Goal: Information Seeking & Learning: Check status

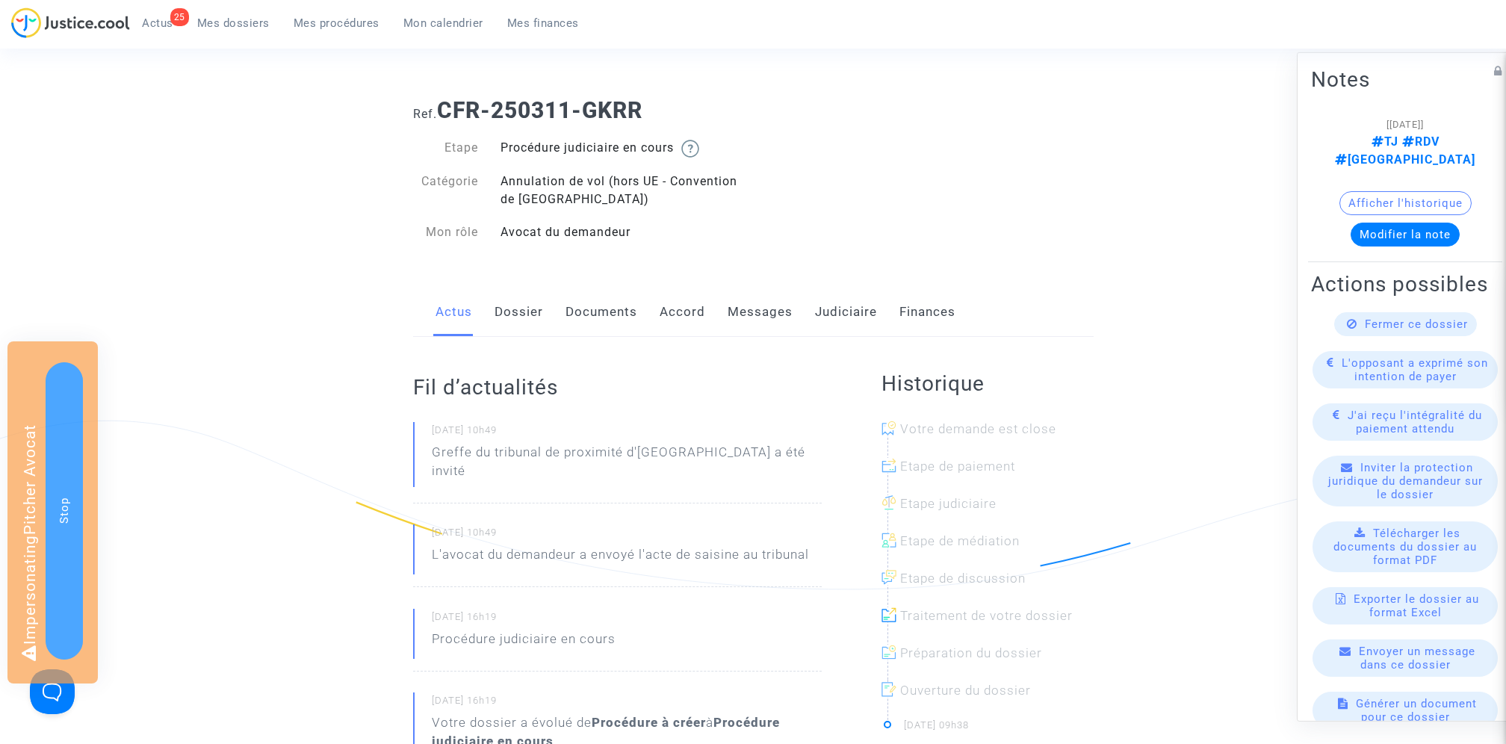
click at [594, 313] on link "Documents" at bounding box center [601, 312] width 72 height 49
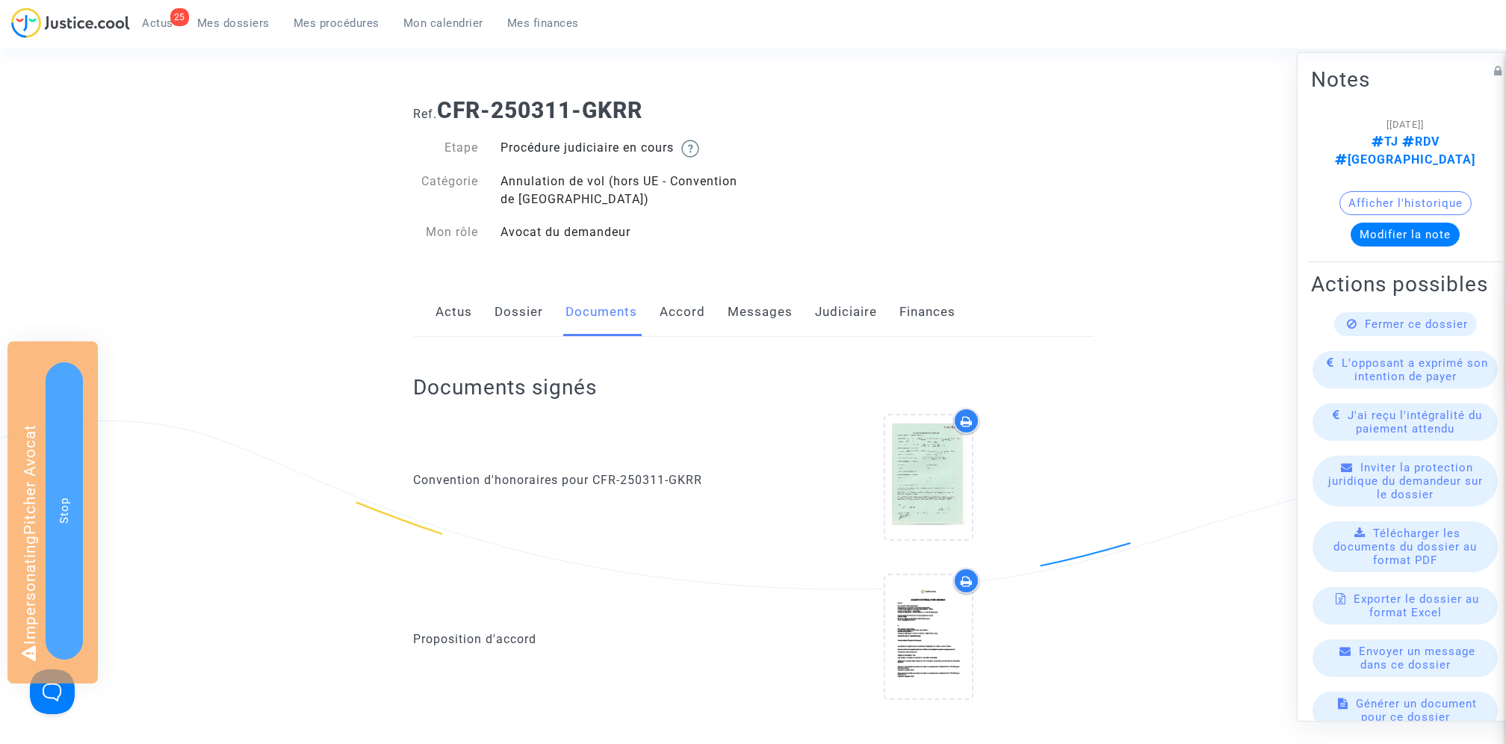
click at [519, 313] on link "Dossier" at bounding box center [518, 312] width 49 height 49
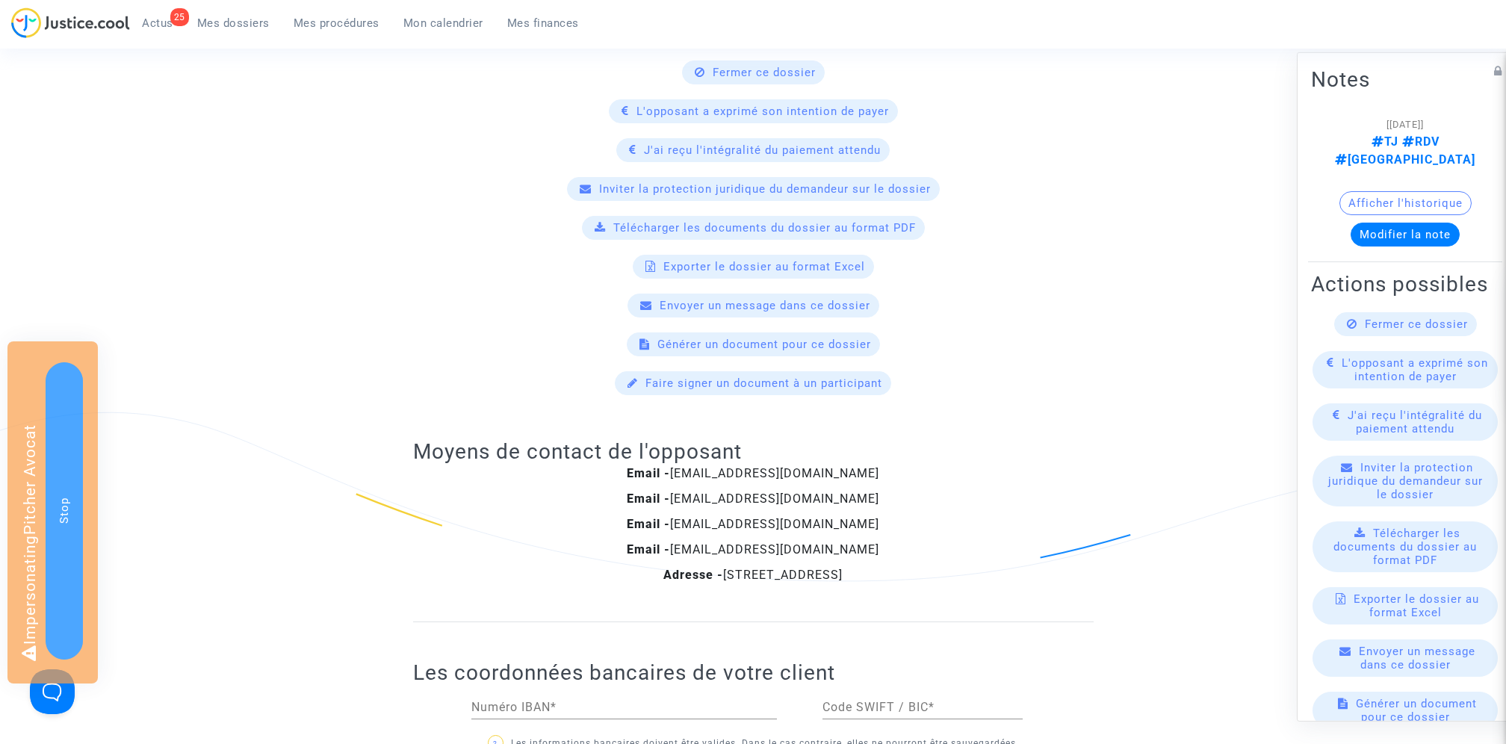
scroll to position [202, 0]
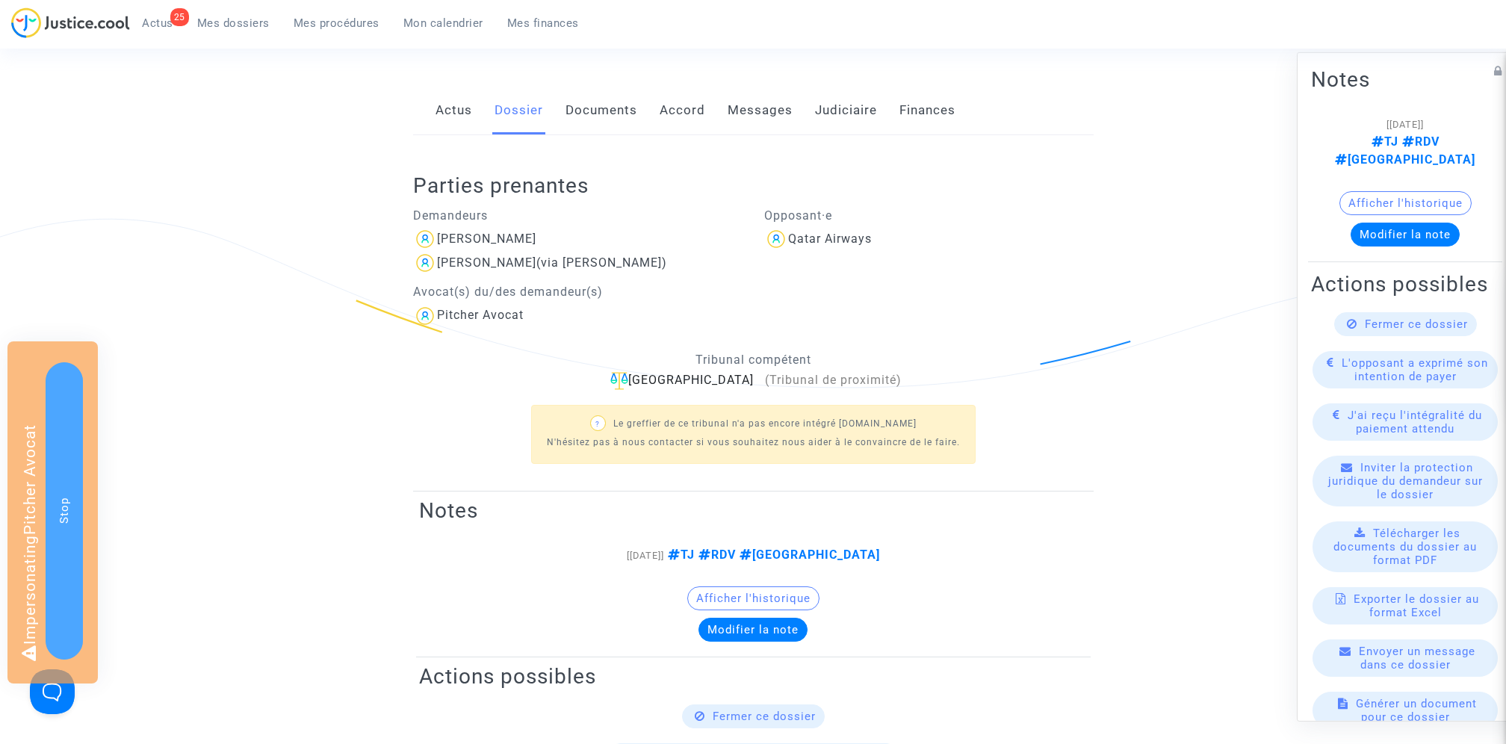
click at [593, 122] on link "Documents" at bounding box center [601, 110] width 72 height 49
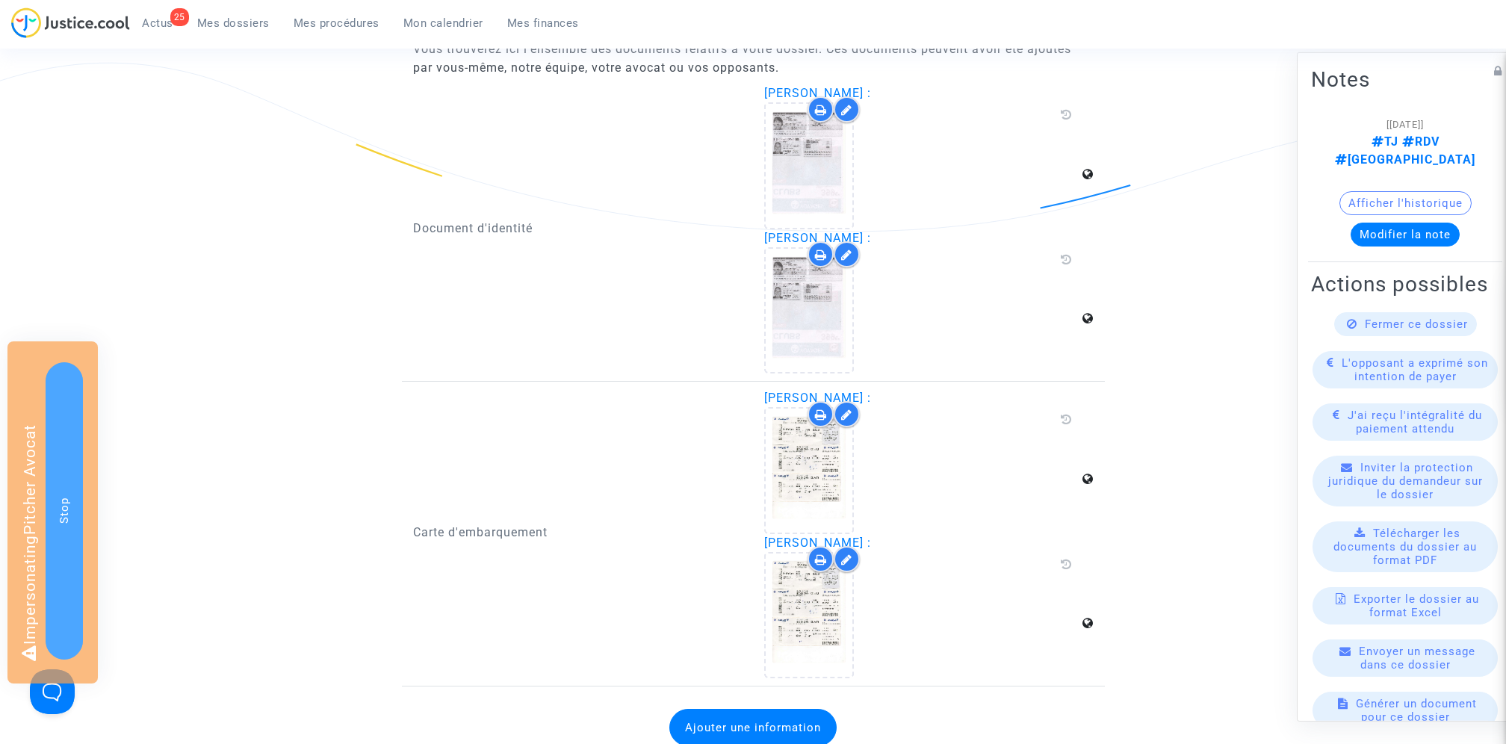
scroll to position [2135, 0]
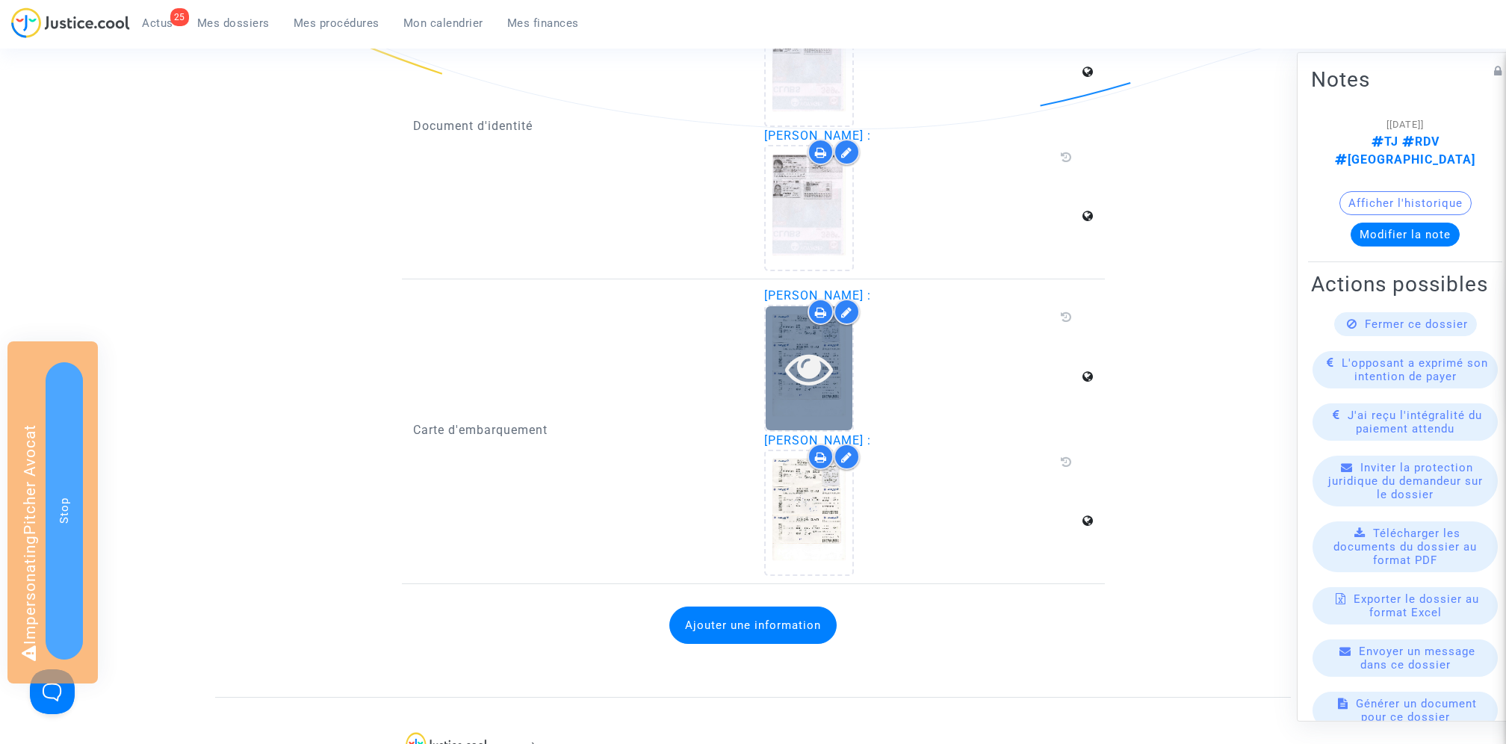
click at [816, 357] on icon at bounding box center [809, 368] width 49 height 48
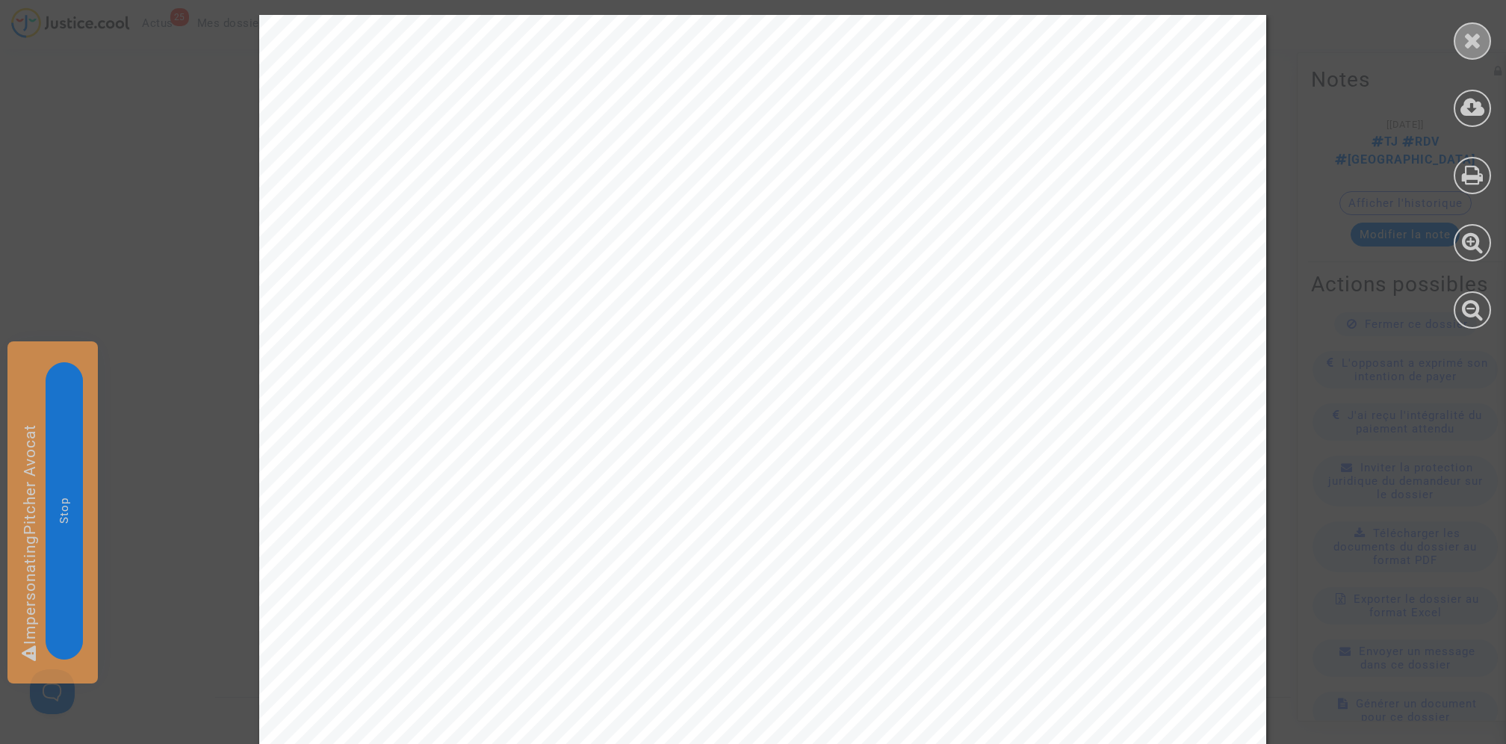
click at [1462, 52] on div at bounding box center [1471, 40] width 37 height 37
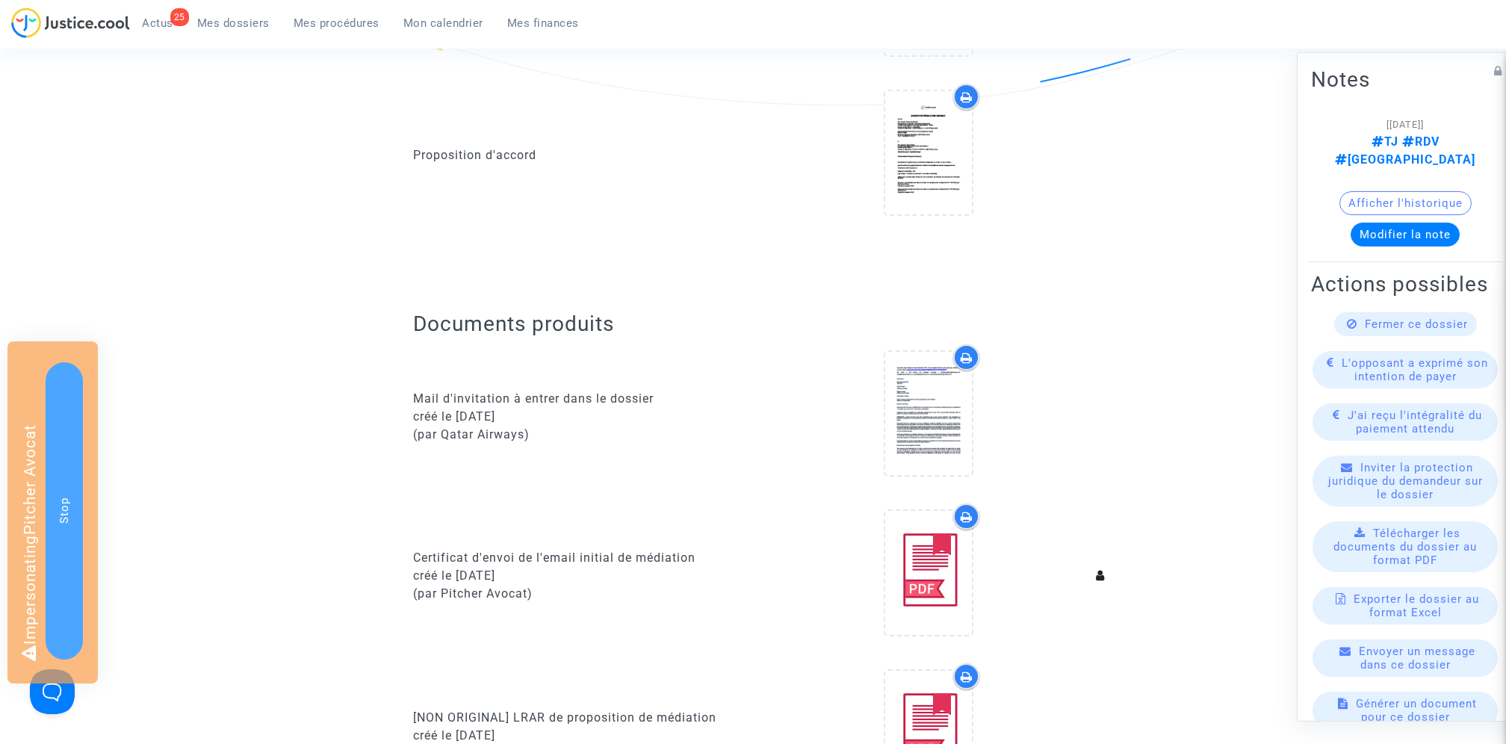
scroll to position [128, 0]
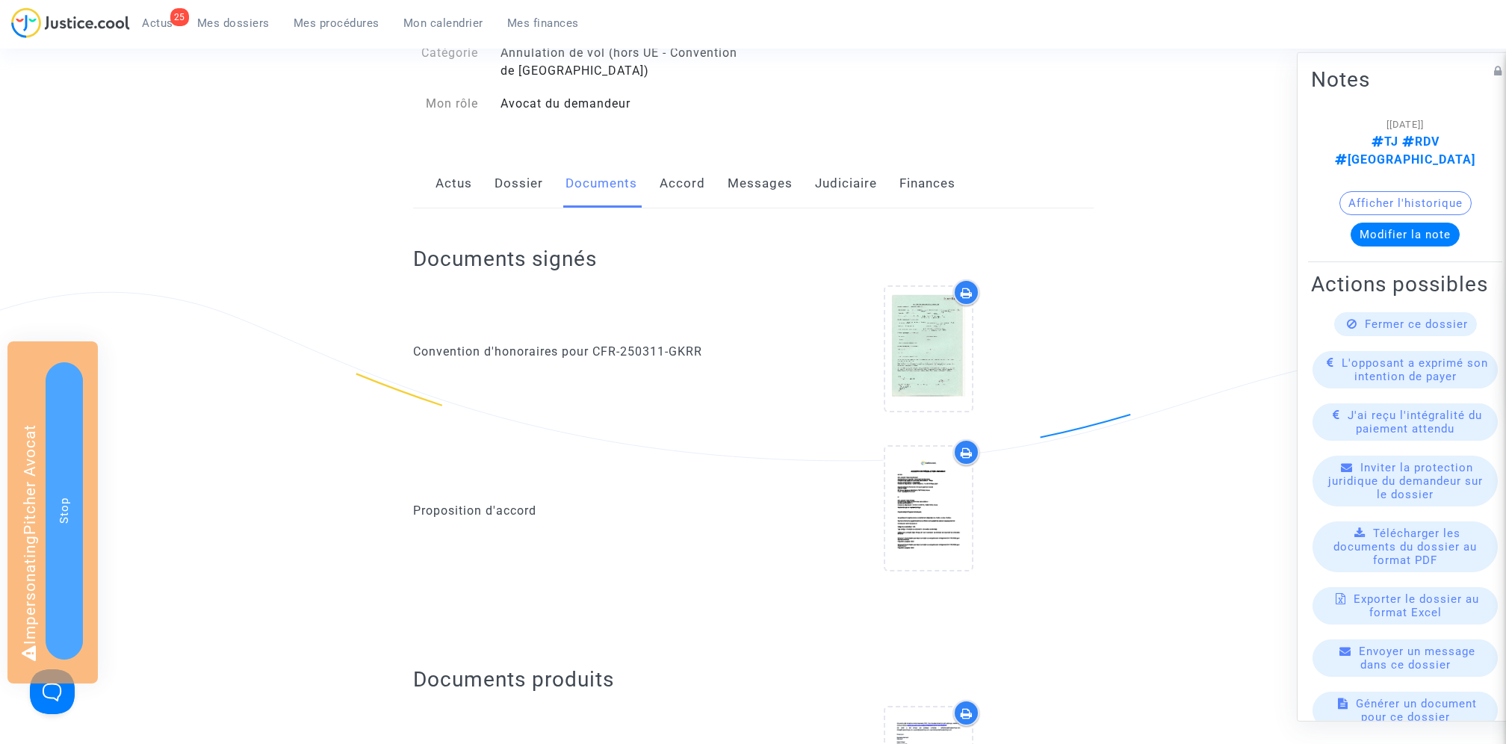
click at [522, 187] on link "Dossier" at bounding box center [518, 183] width 49 height 49
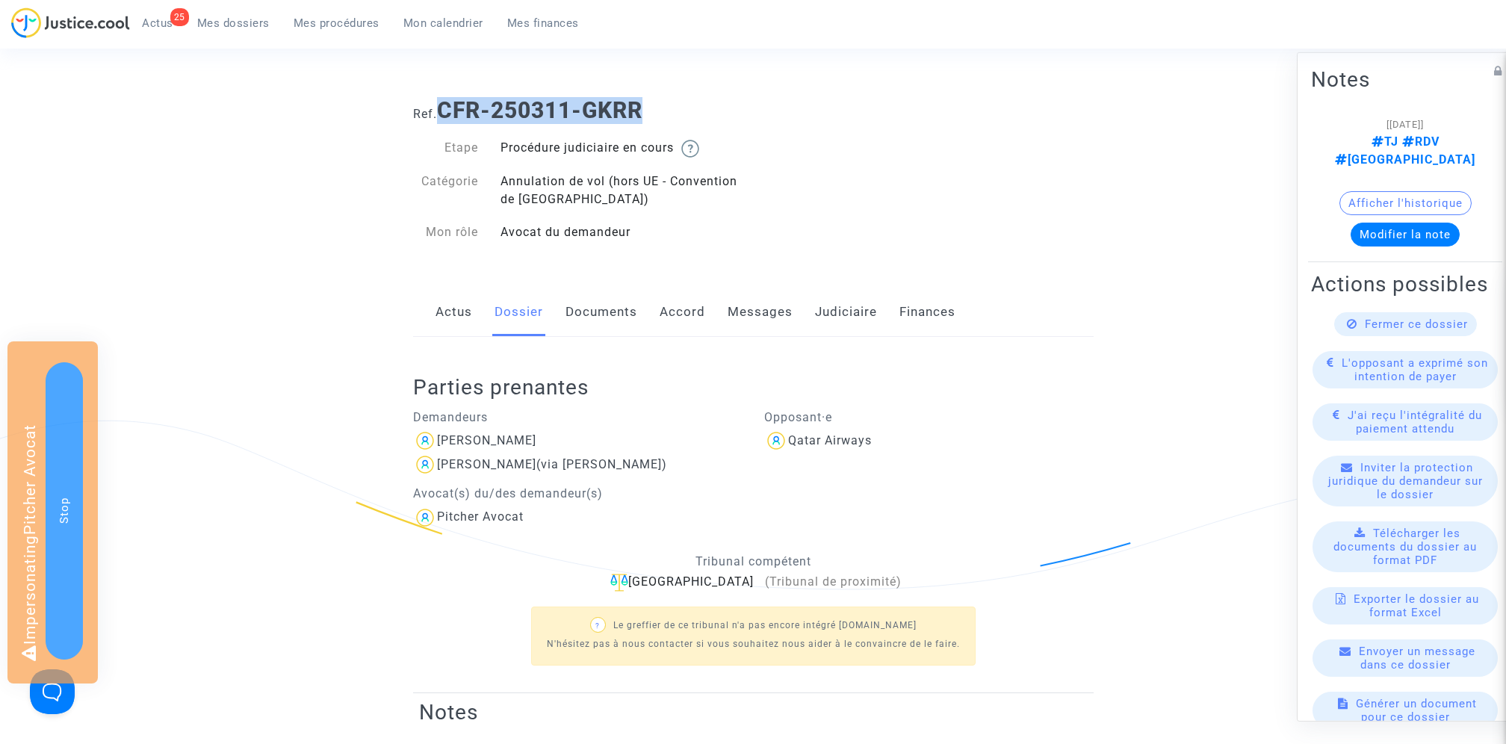
drag, startPoint x: 445, startPoint y: 108, endPoint x: 694, endPoint y: 108, distance: 248.7
click at [694, 108] on h1 "Ref. CFR-250311-GKRR" at bounding box center [753, 110] width 680 height 27
copy b "CFR-250311-GKRR"
click at [1415, 191] on button "Afficher l'historique" at bounding box center [1405, 203] width 132 height 24
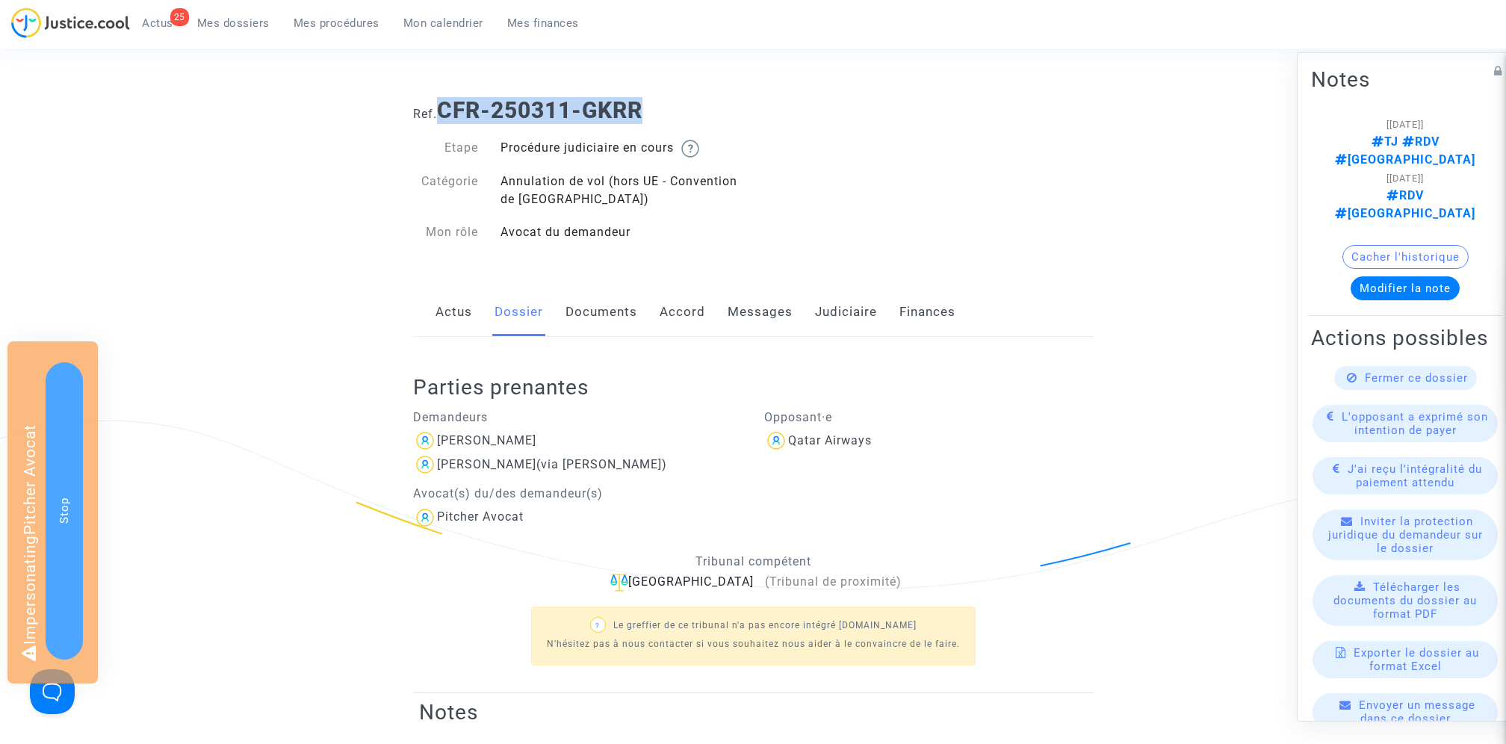
click at [1404, 245] on button "Cacher l'historique" at bounding box center [1405, 257] width 126 height 24
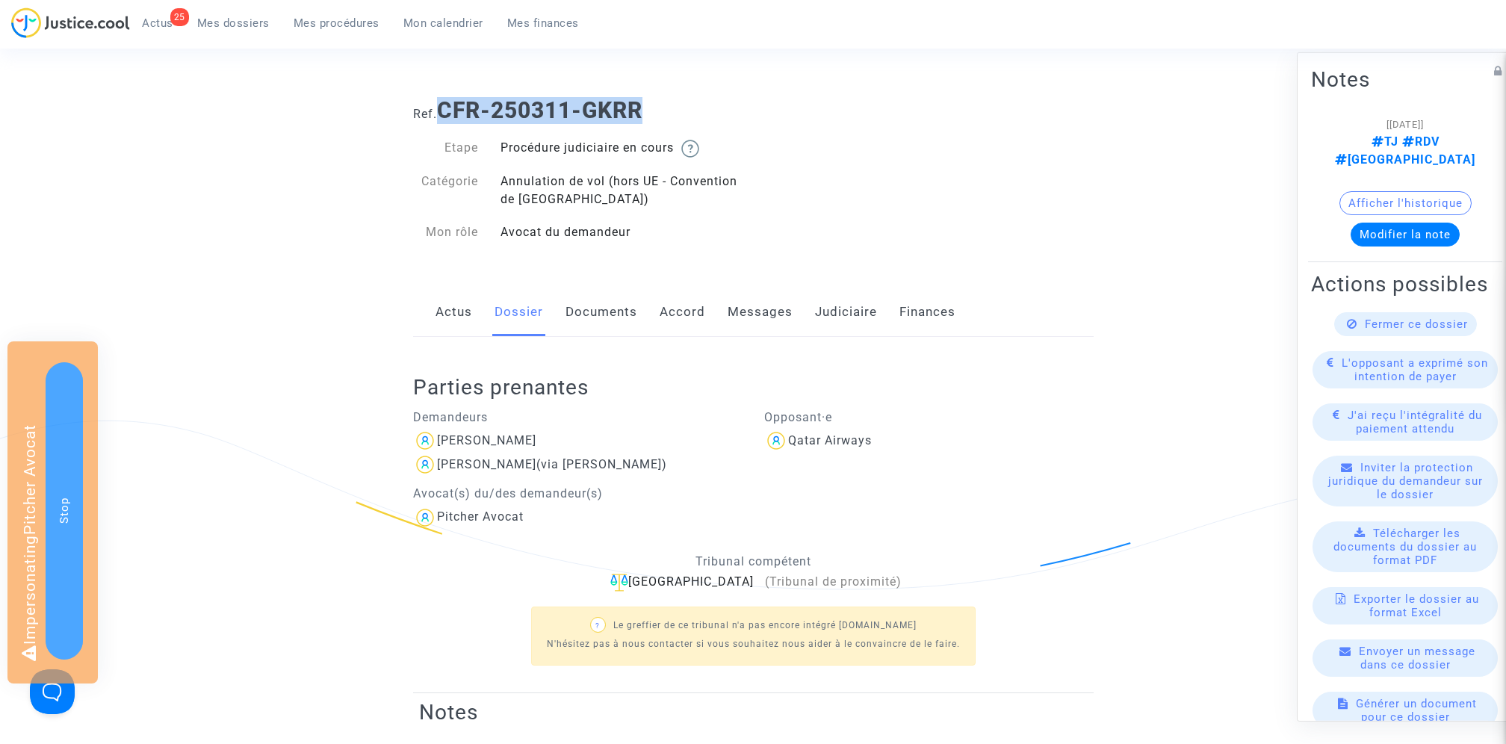
click at [215, 25] on span "Mes dossiers" at bounding box center [233, 22] width 72 height 13
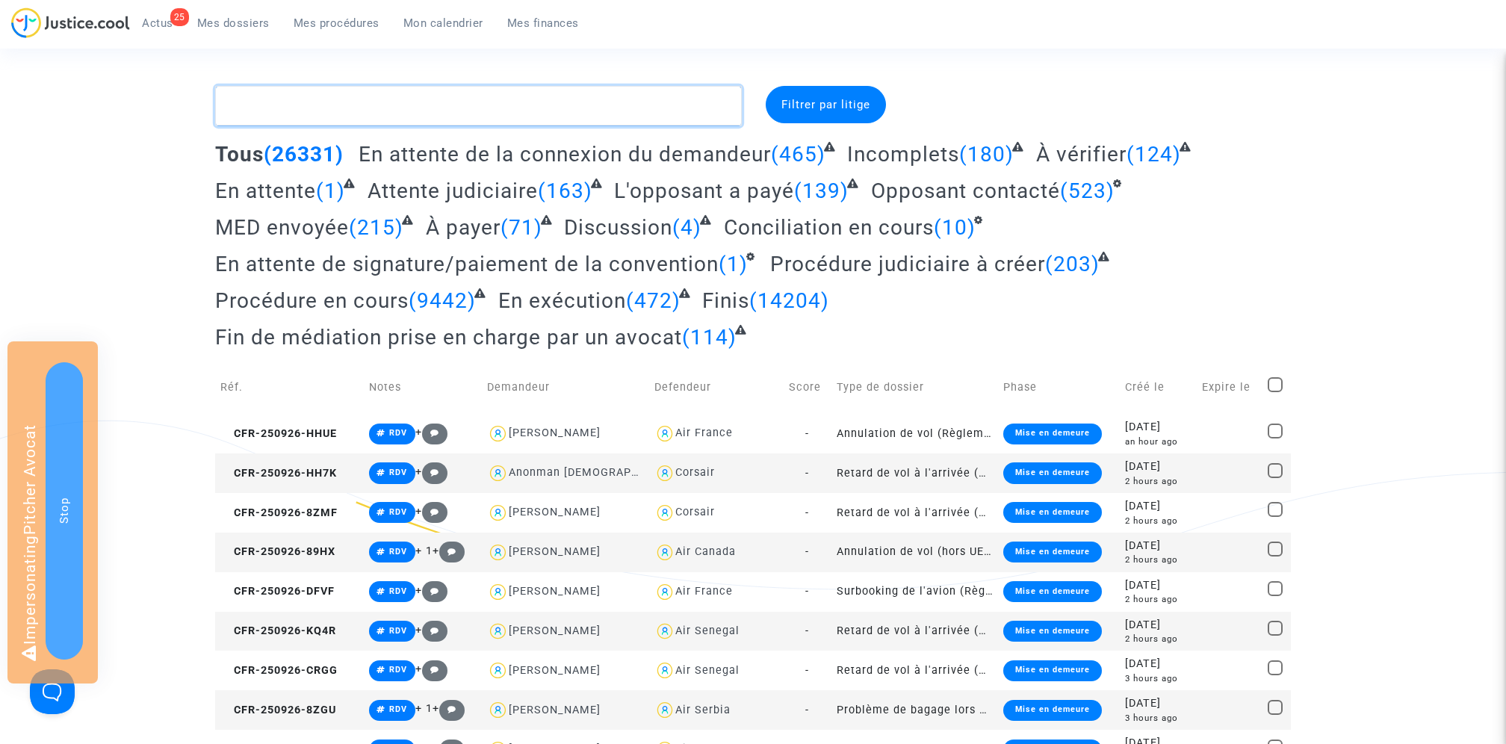
click at [434, 99] on textarea at bounding box center [478, 106] width 527 height 40
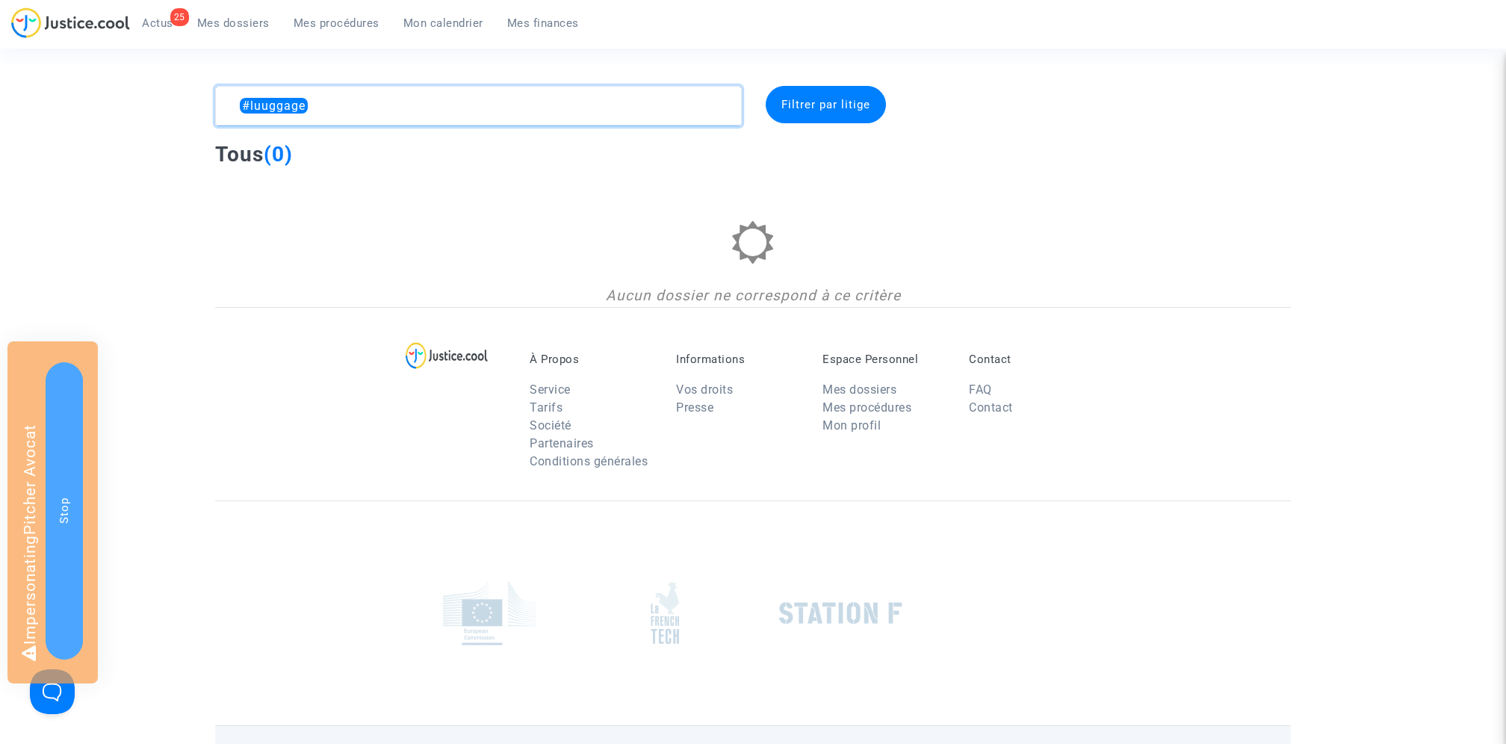
click at [267, 105] on textarea at bounding box center [478, 106] width 527 height 40
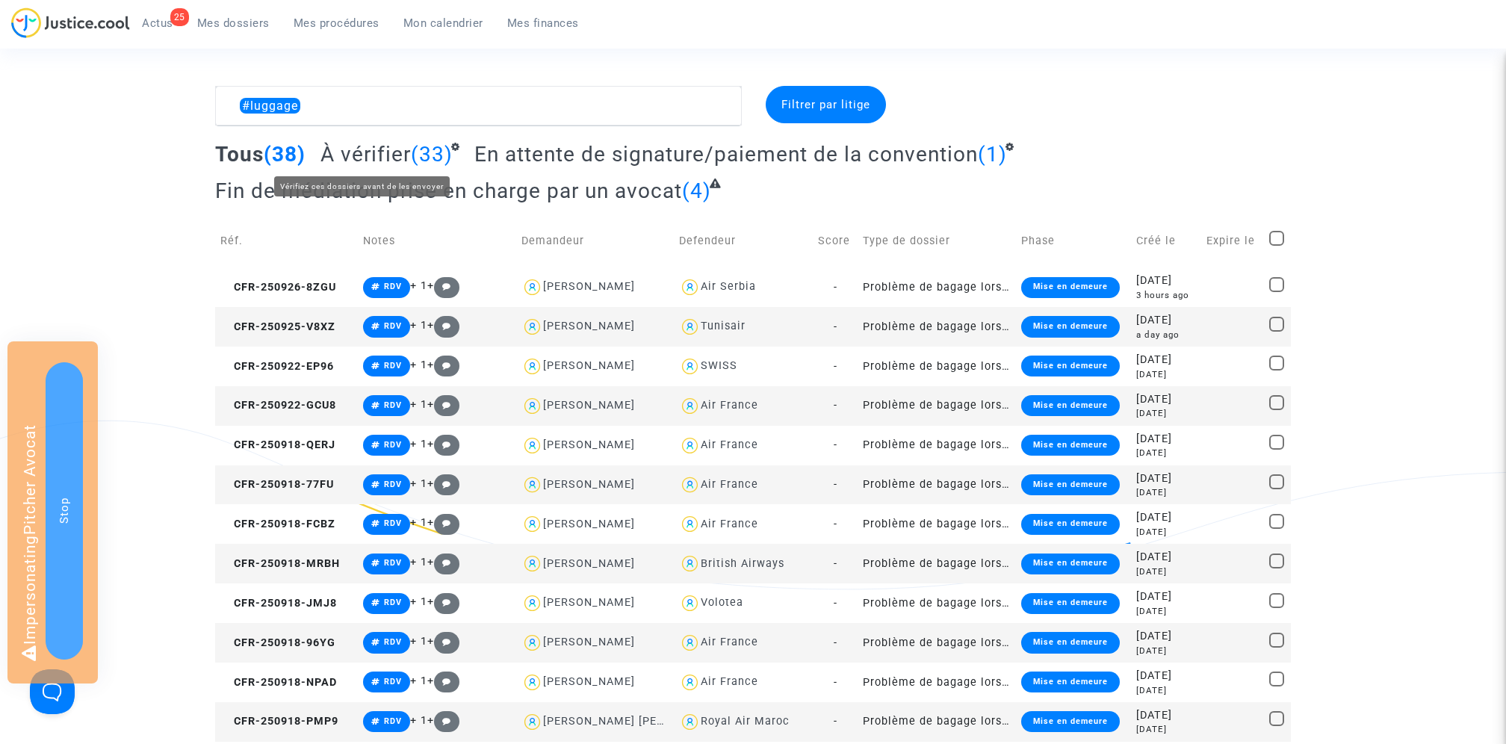
click at [364, 162] on span "À vérifier" at bounding box center [365, 154] width 90 height 25
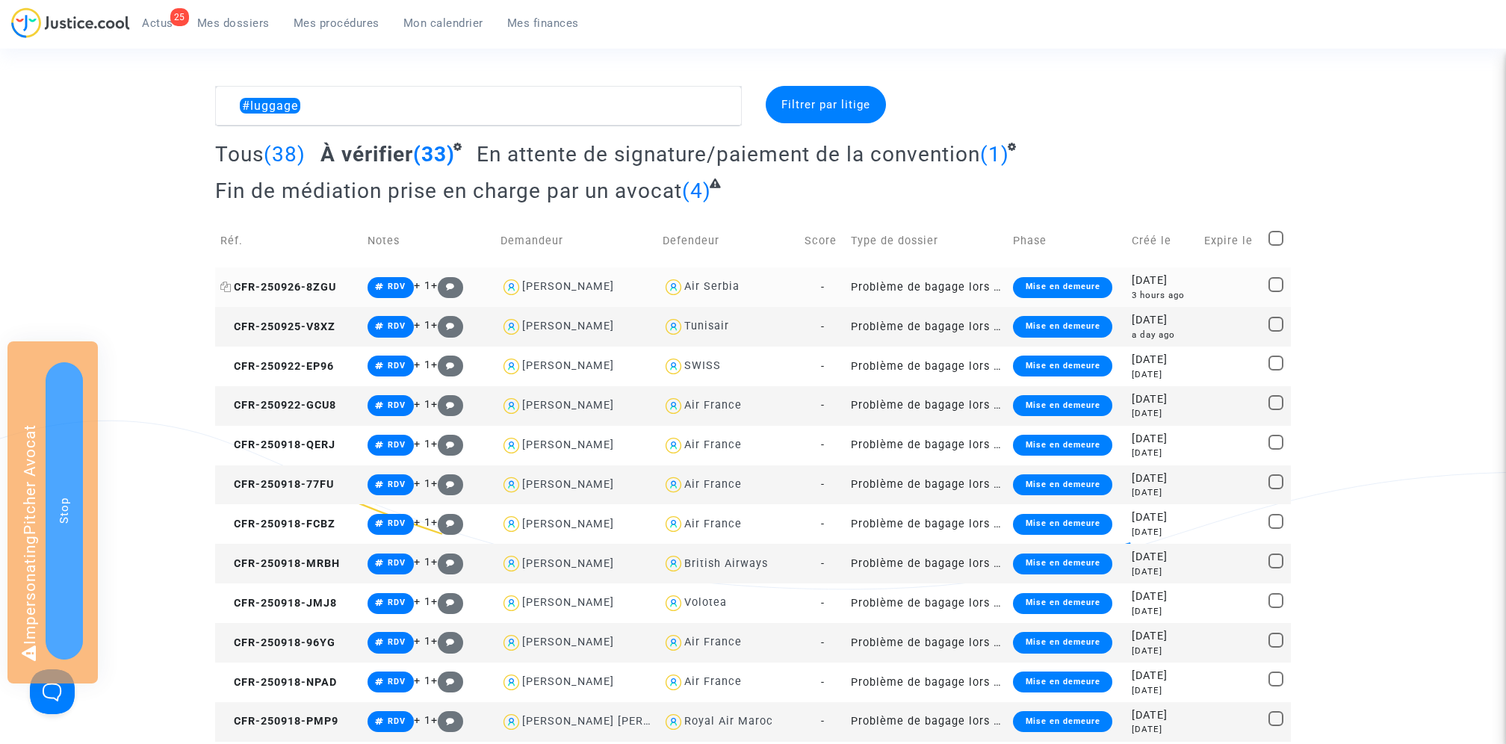
click at [314, 285] on span "CFR-250926-8ZGU" at bounding box center [278, 287] width 116 height 13
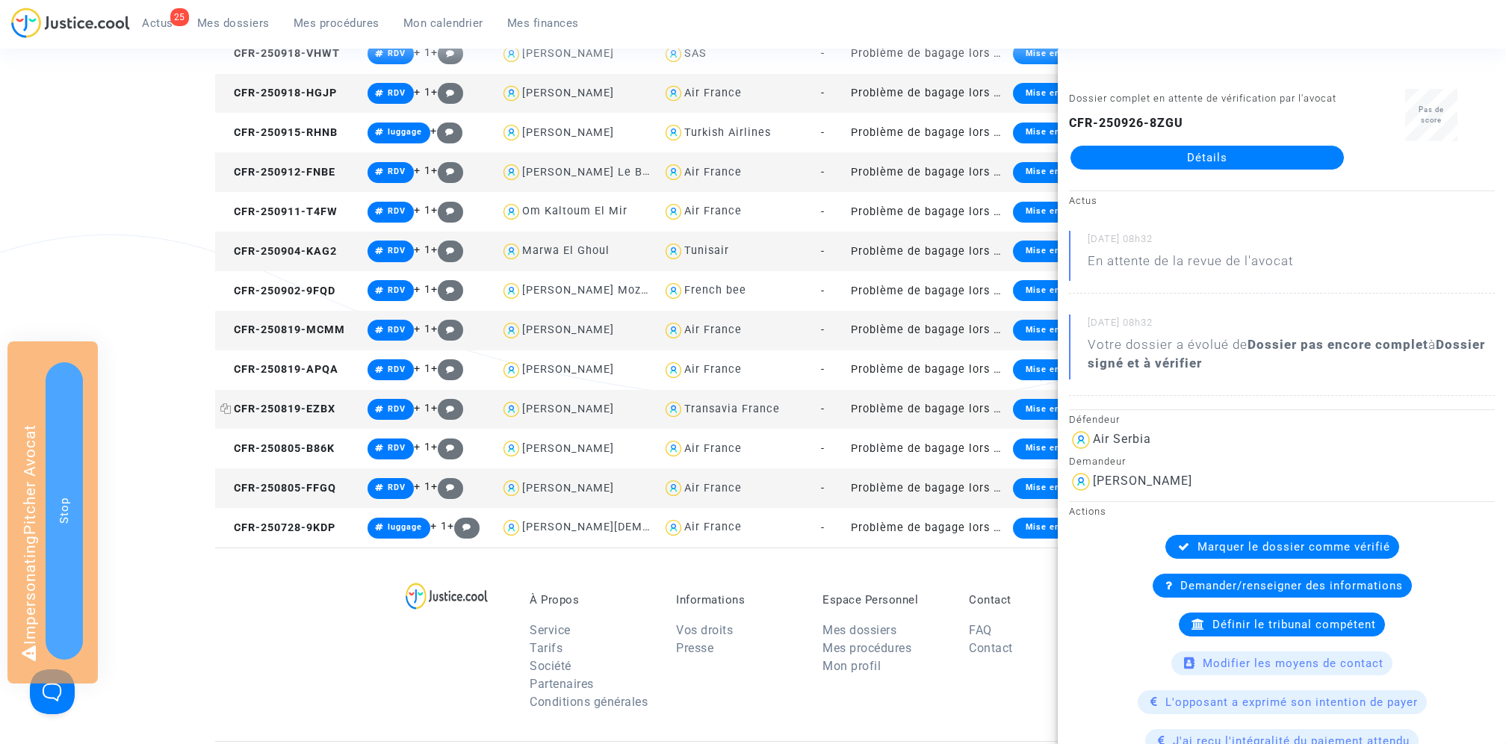
scroll to position [1013, 0]
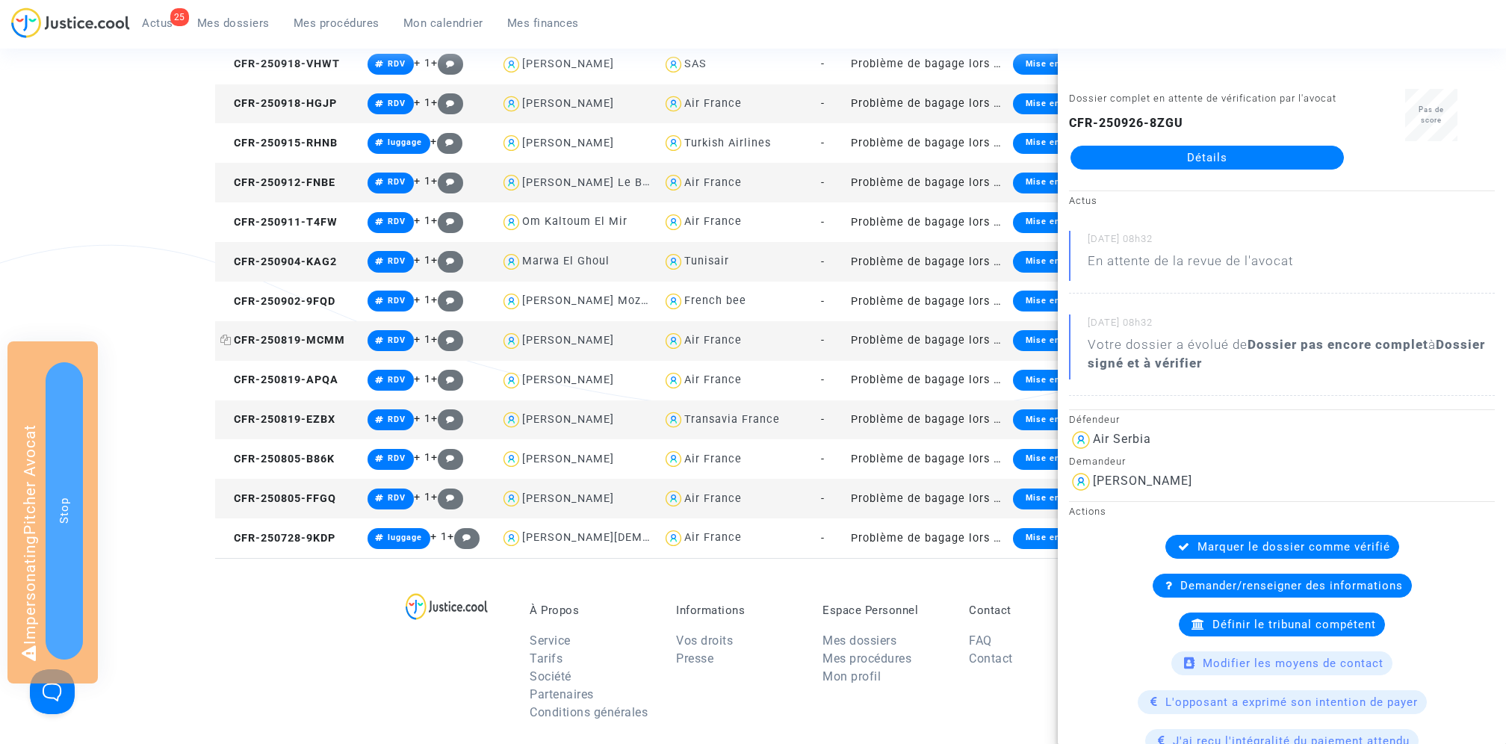
click at [299, 340] on span "CFR-250819-MCMM" at bounding box center [282, 340] width 125 height 13
click at [1142, 480] on div "[PERSON_NAME]" at bounding box center [1142, 481] width 99 height 14
copy div "[PERSON_NAME]"
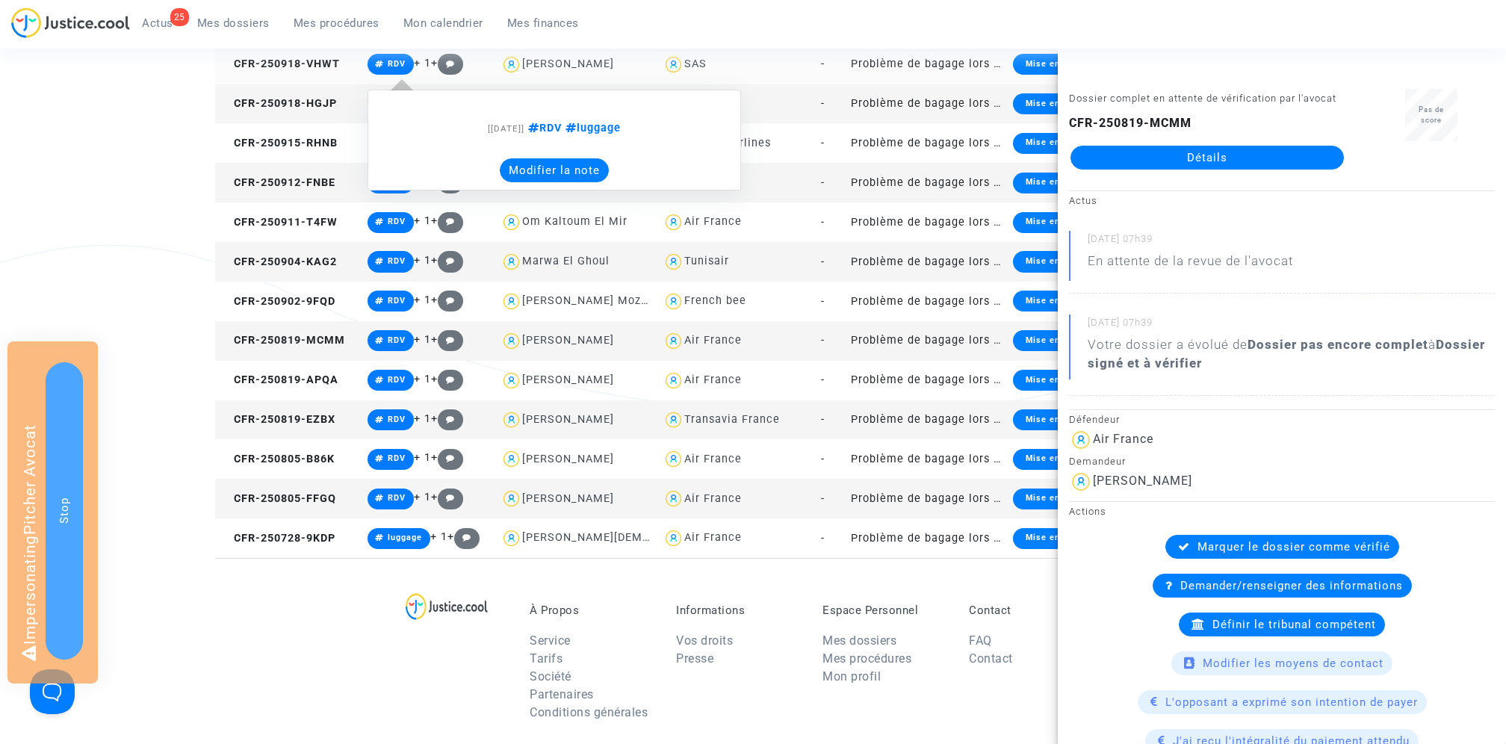
scroll to position [0, 0]
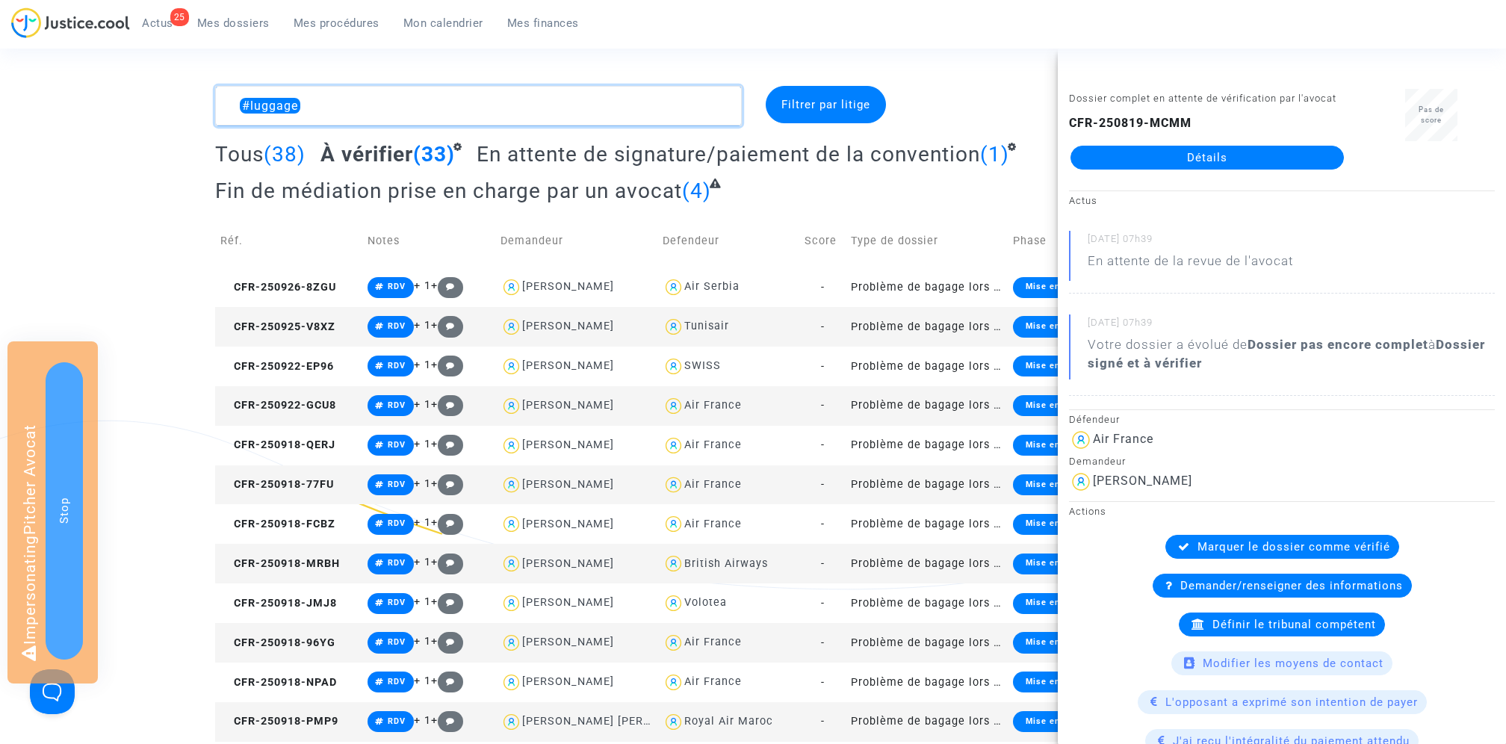
click at [382, 108] on textarea at bounding box center [478, 106] width 527 height 40
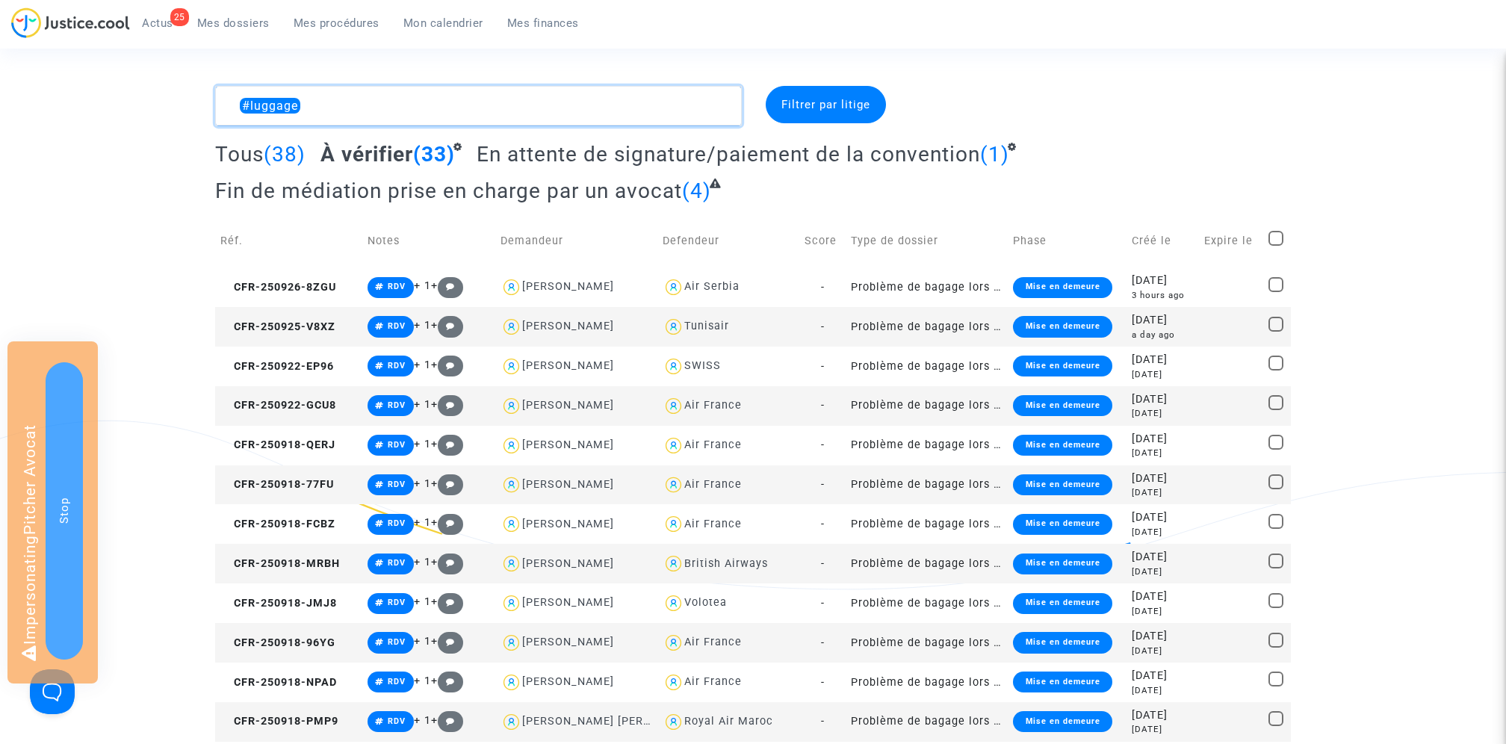
click at [382, 108] on textarea at bounding box center [478, 106] width 527 height 40
paste textarea "CFR-250407-7CPT"
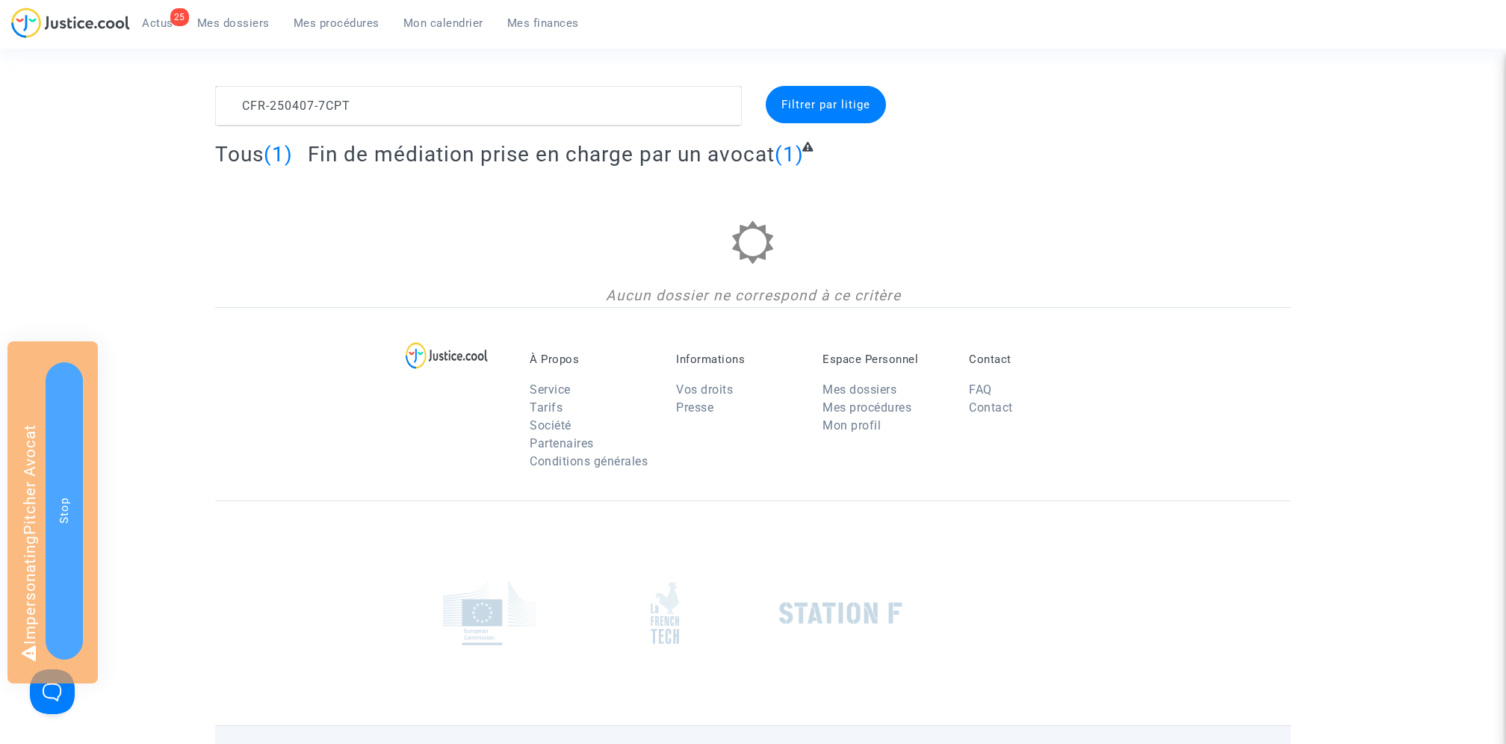
click at [407, 171] on div "Tous (1) Fin de médiation prise en charge par un avocat (1)" at bounding box center [753, 159] width 1076 height 37
click at [406, 156] on span "Fin de médiation prise en charge par un avocat" at bounding box center [541, 154] width 467 height 25
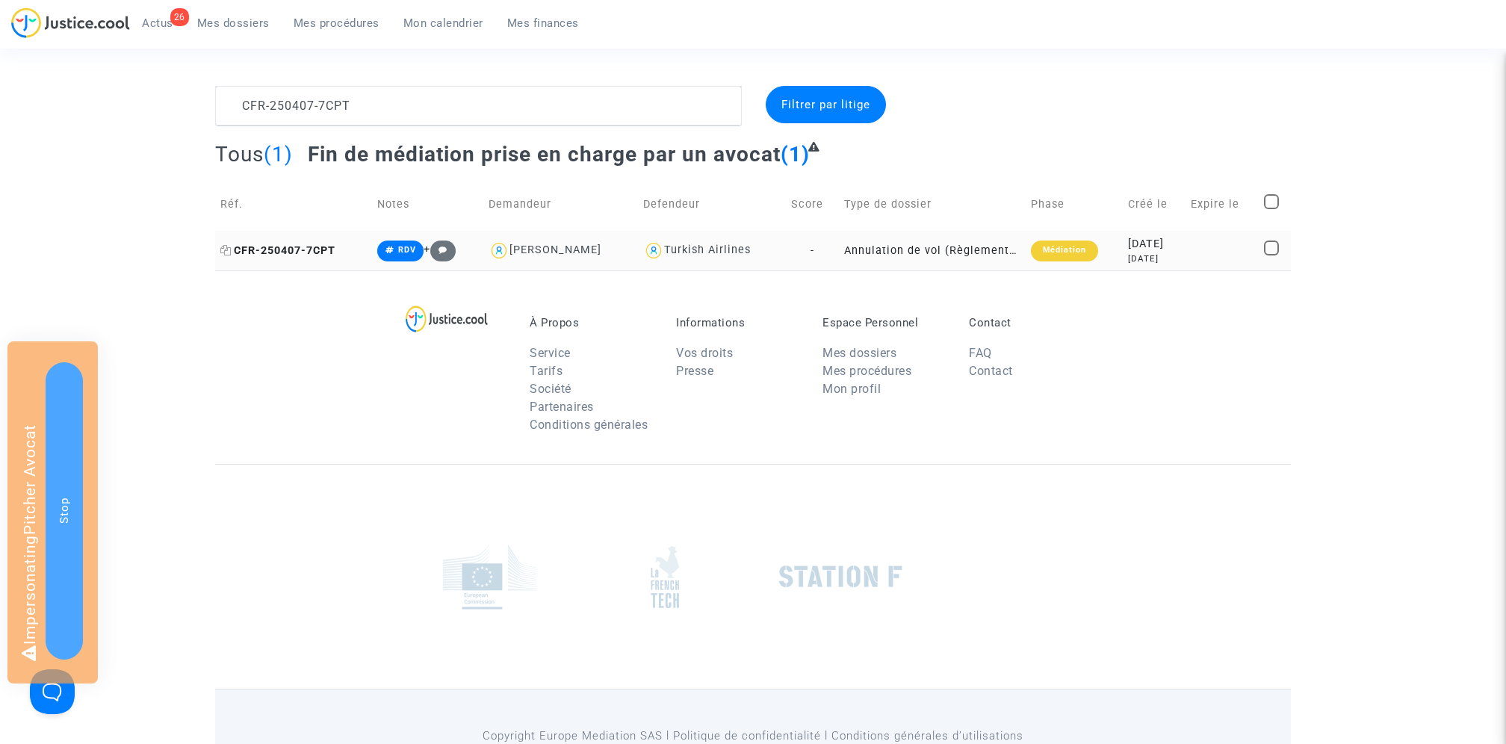
click at [313, 246] on span "CFR-250407-7CPT" at bounding box center [277, 250] width 115 height 13
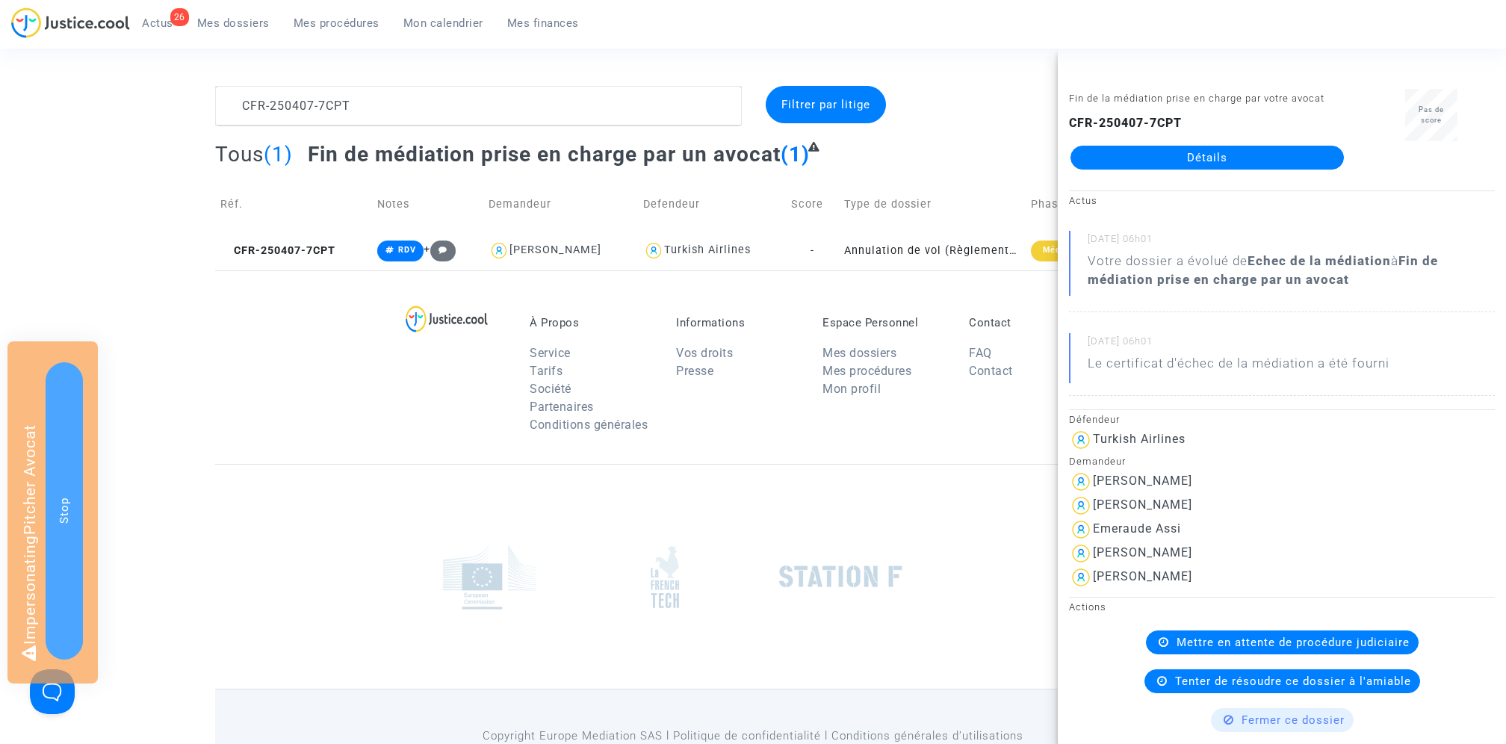
click at [311, 349] on div "À Propos Service Tarifs Société Partenaires Conditions générales Informations V…" at bounding box center [753, 366] width 1076 height 193
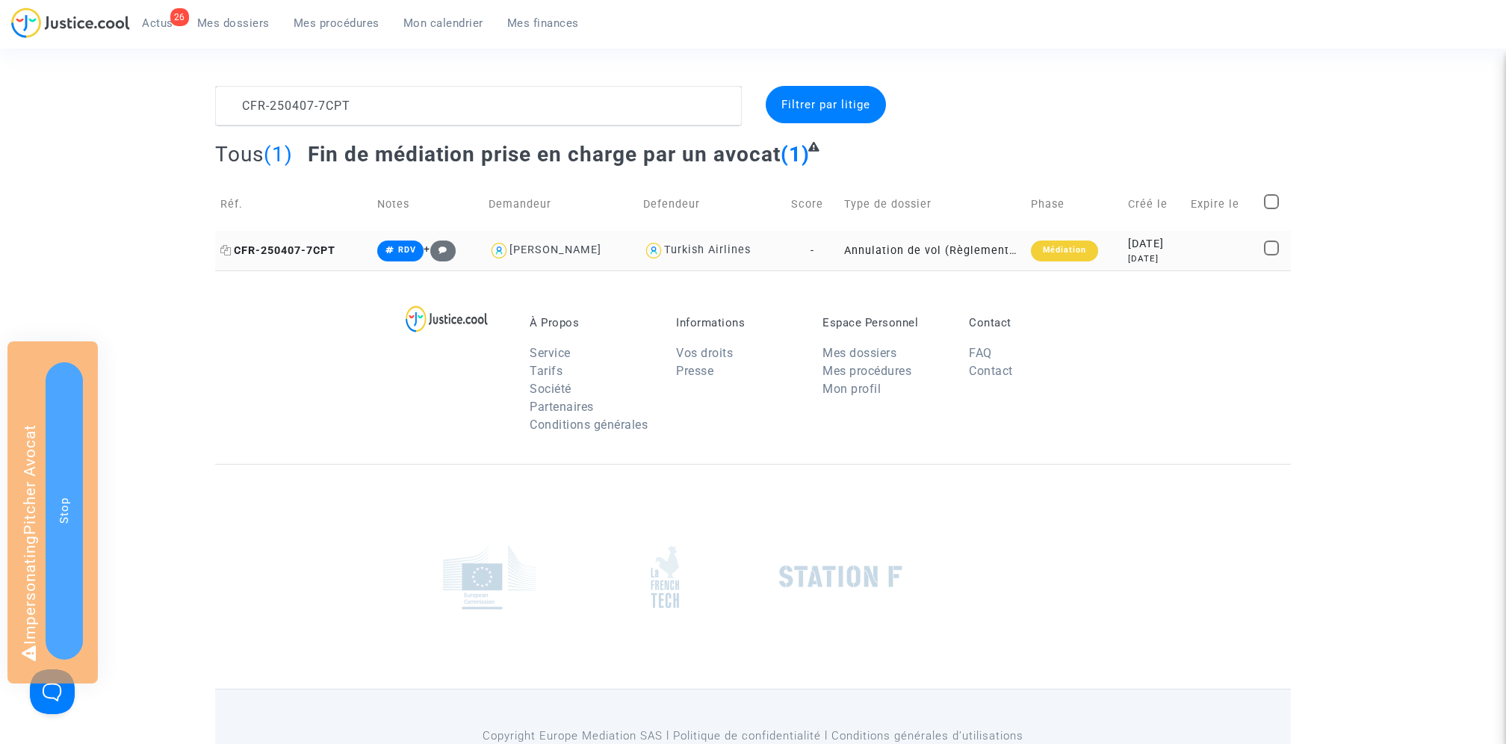
click at [228, 249] on icon at bounding box center [225, 250] width 11 height 10
click at [402, 102] on textarea at bounding box center [478, 106] width 527 height 40
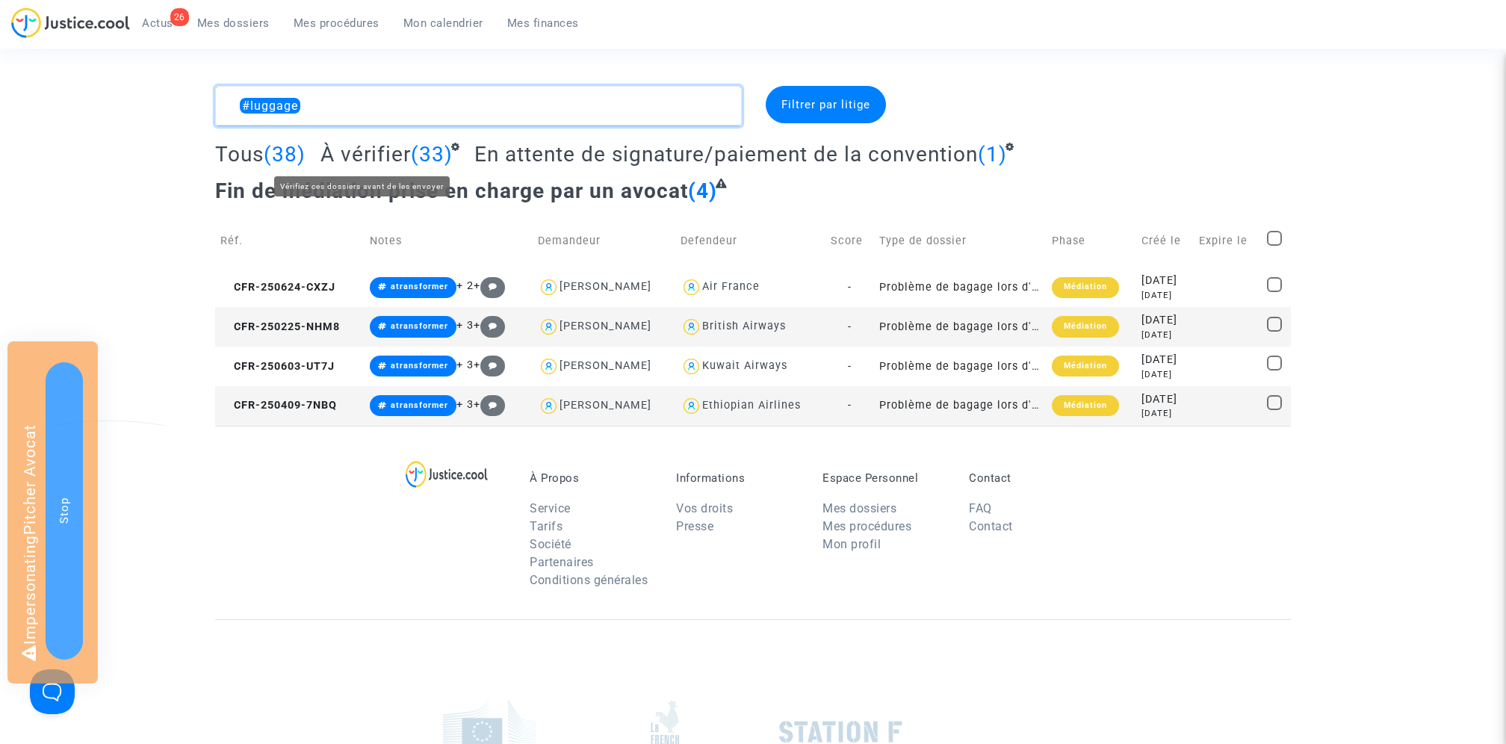
type textarea "#luggage"
click at [373, 154] on span "À vérifier" at bounding box center [365, 154] width 90 height 25
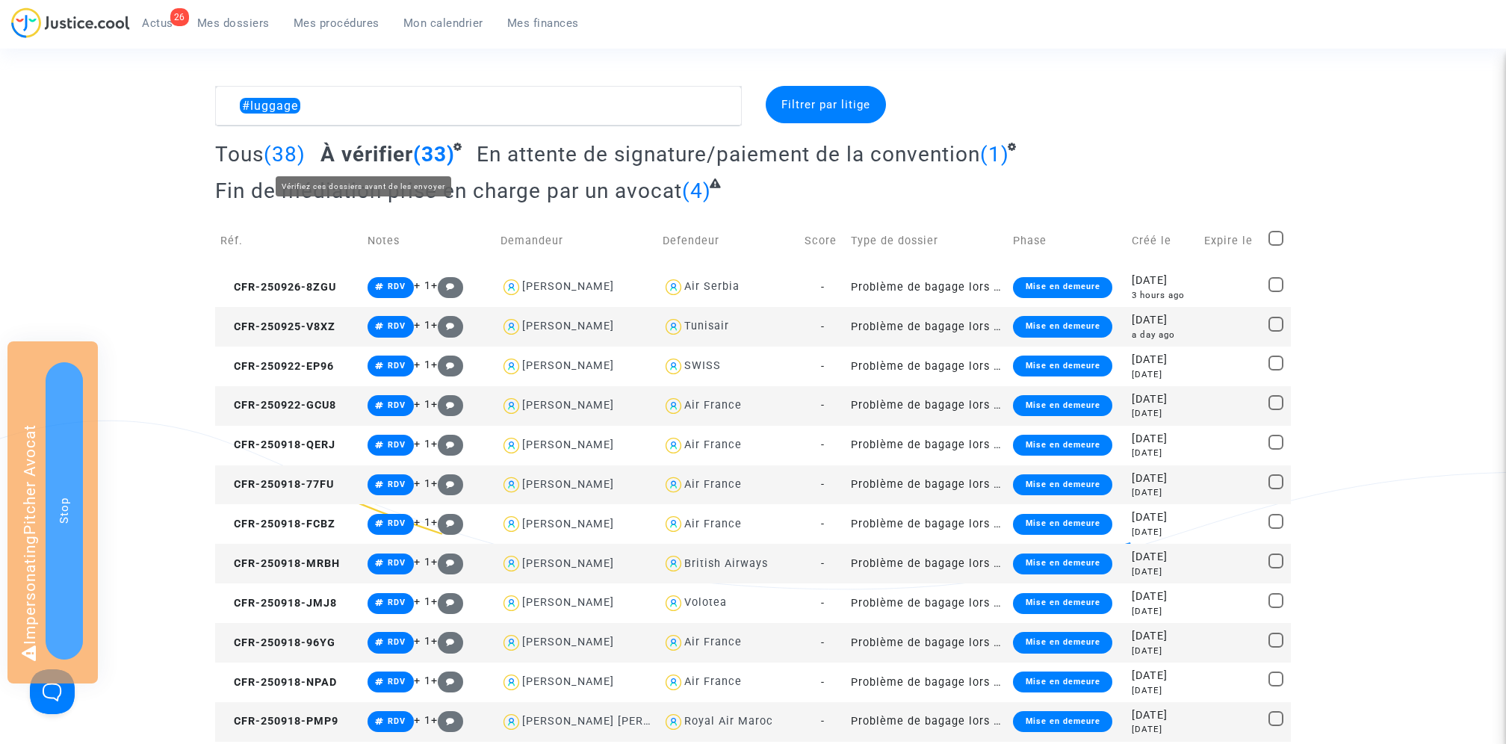
click at [419, 195] on span "Fin de médiation prise en charge par un avocat" at bounding box center [448, 191] width 467 height 25
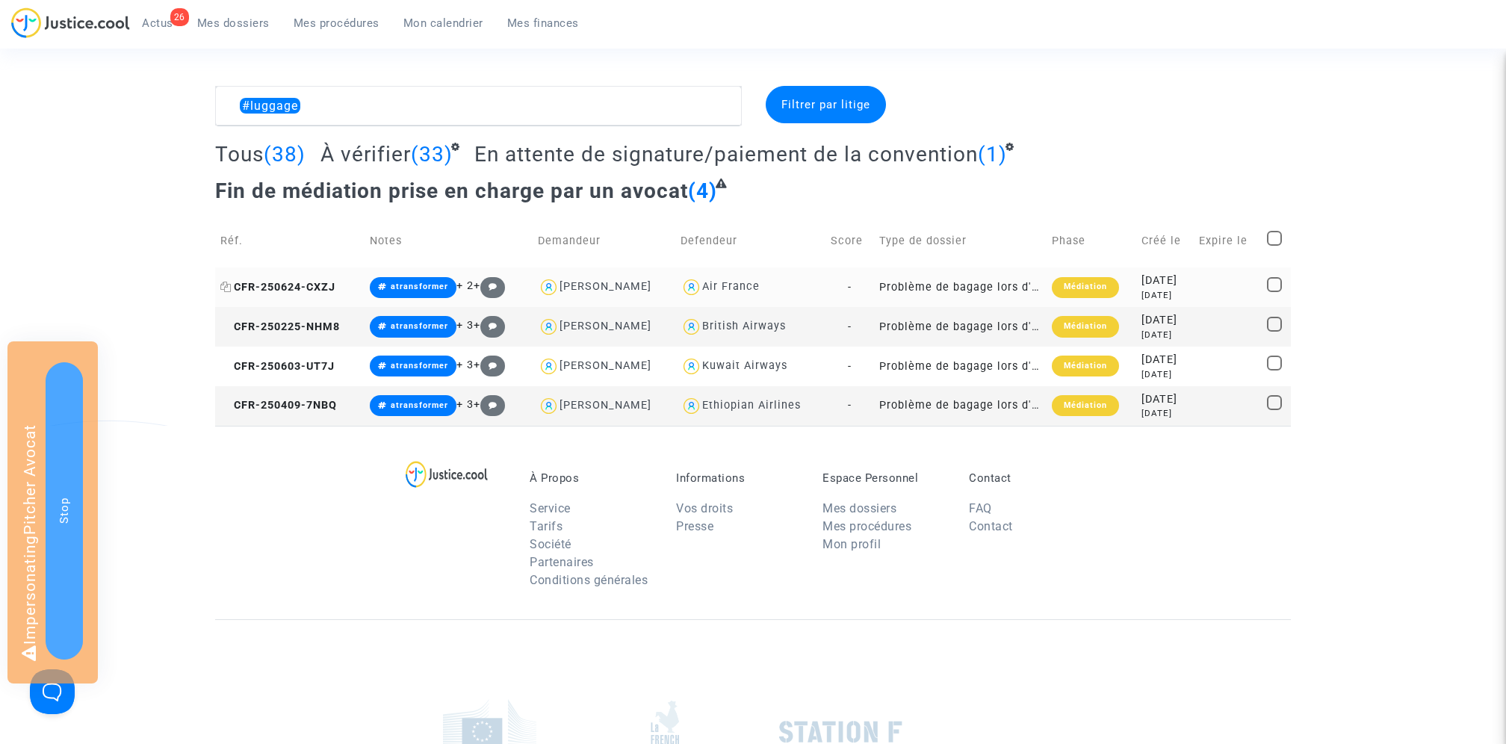
click at [318, 288] on span "CFR-250624-CXZJ" at bounding box center [277, 287] width 115 height 13
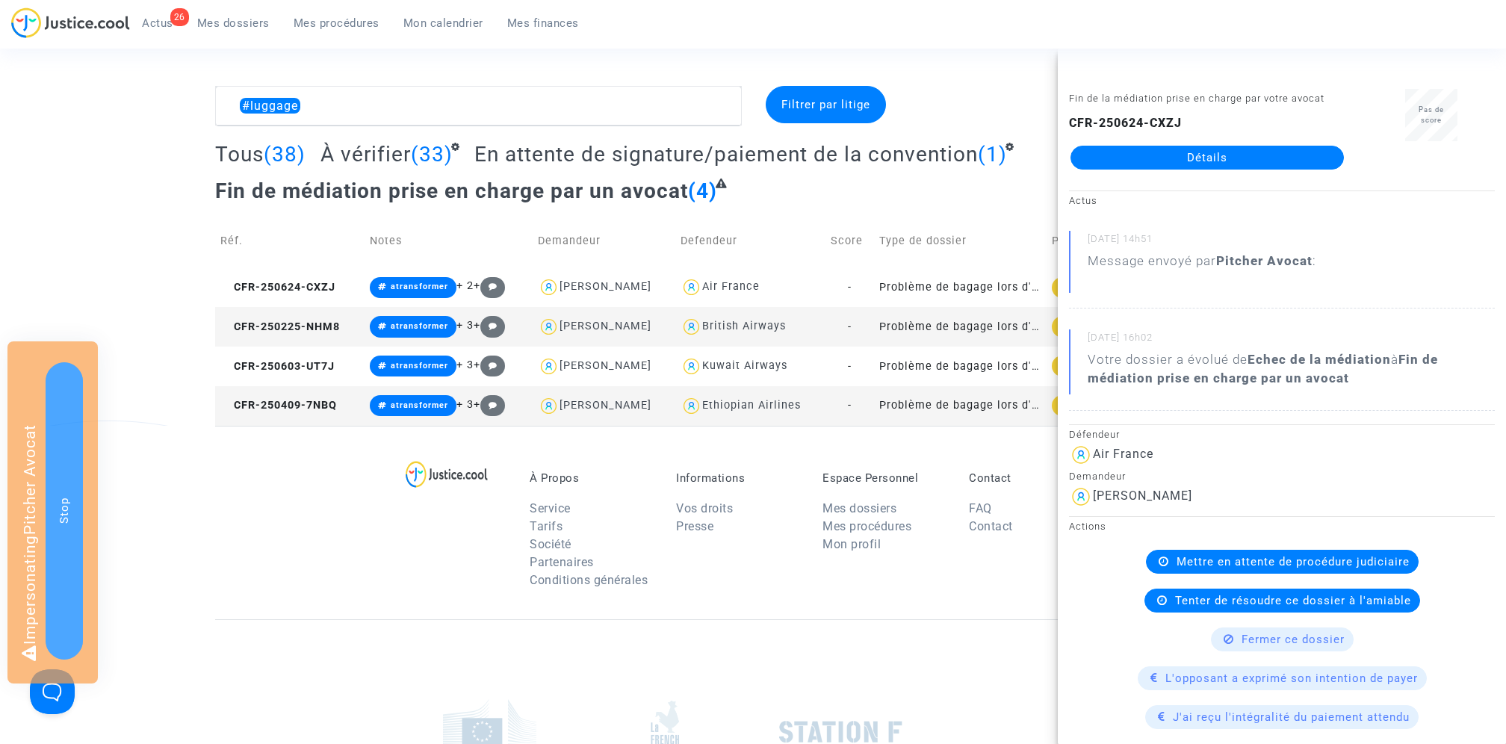
click at [331, 500] on div "À Propos Service Tarifs Société Partenaires Conditions générales Informations V…" at bounding box center [753, 522] width 1076 height 193
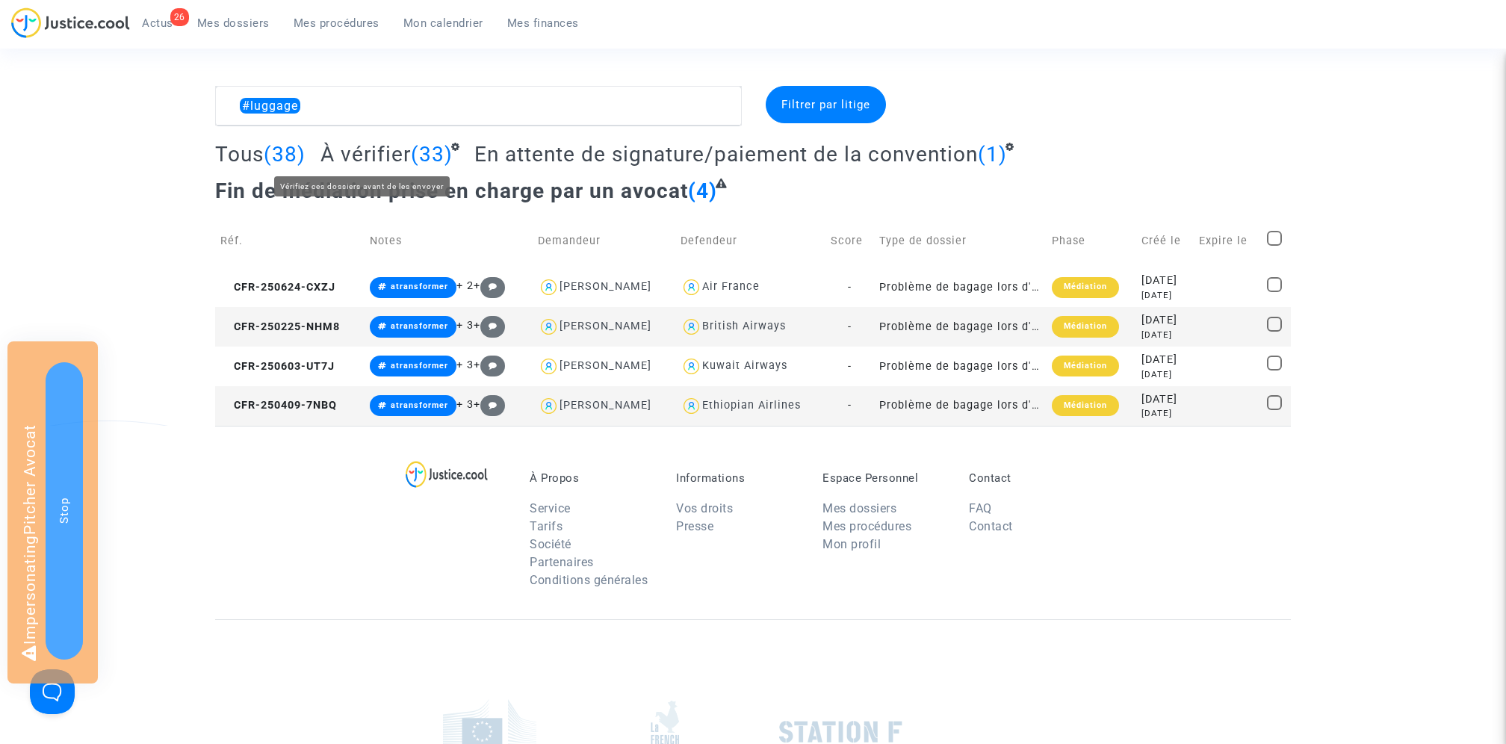
click at [358, 147] on span "À vérifier" at bounding box center [365, 154] width 90 height 25
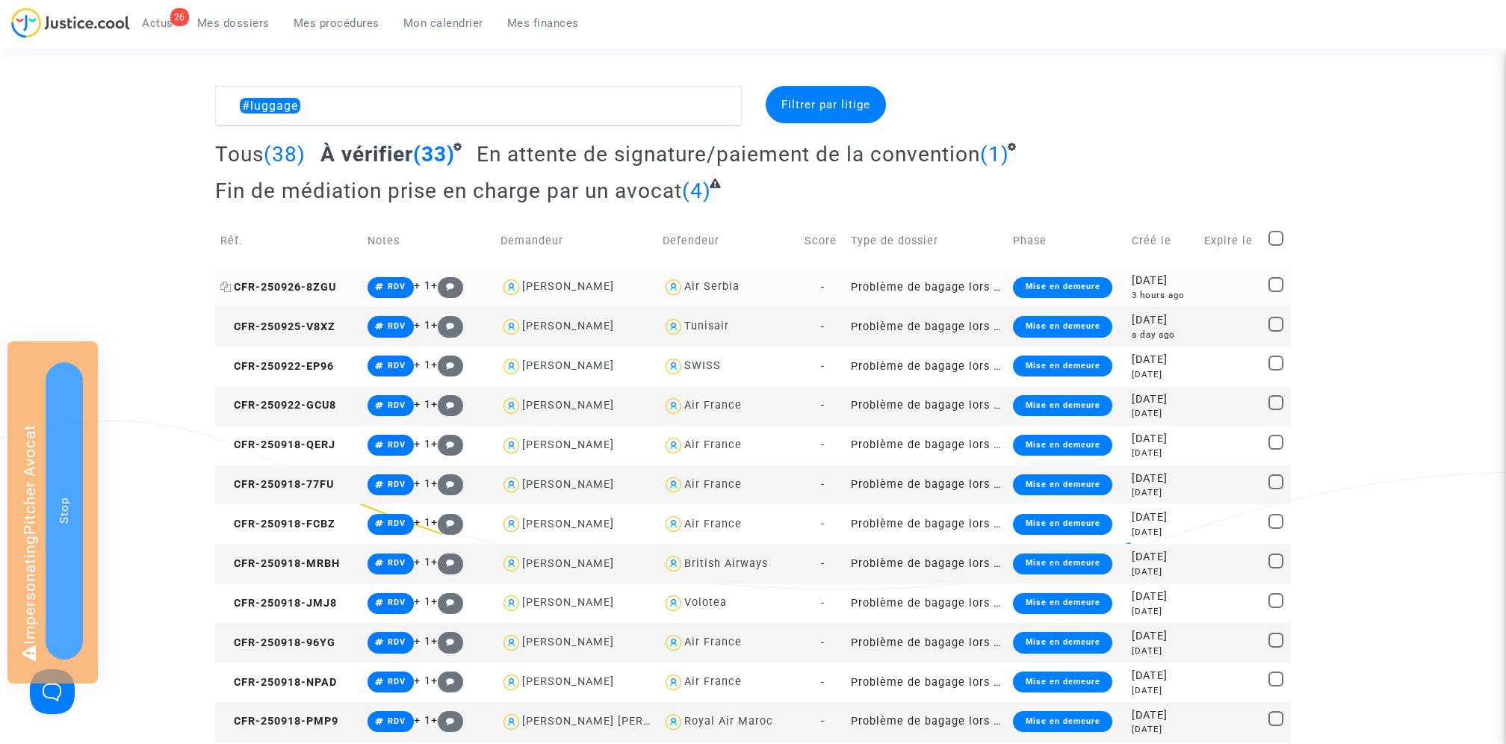
click at [223, 285] on icon at bounding box center [225, 287] width 11 height 10
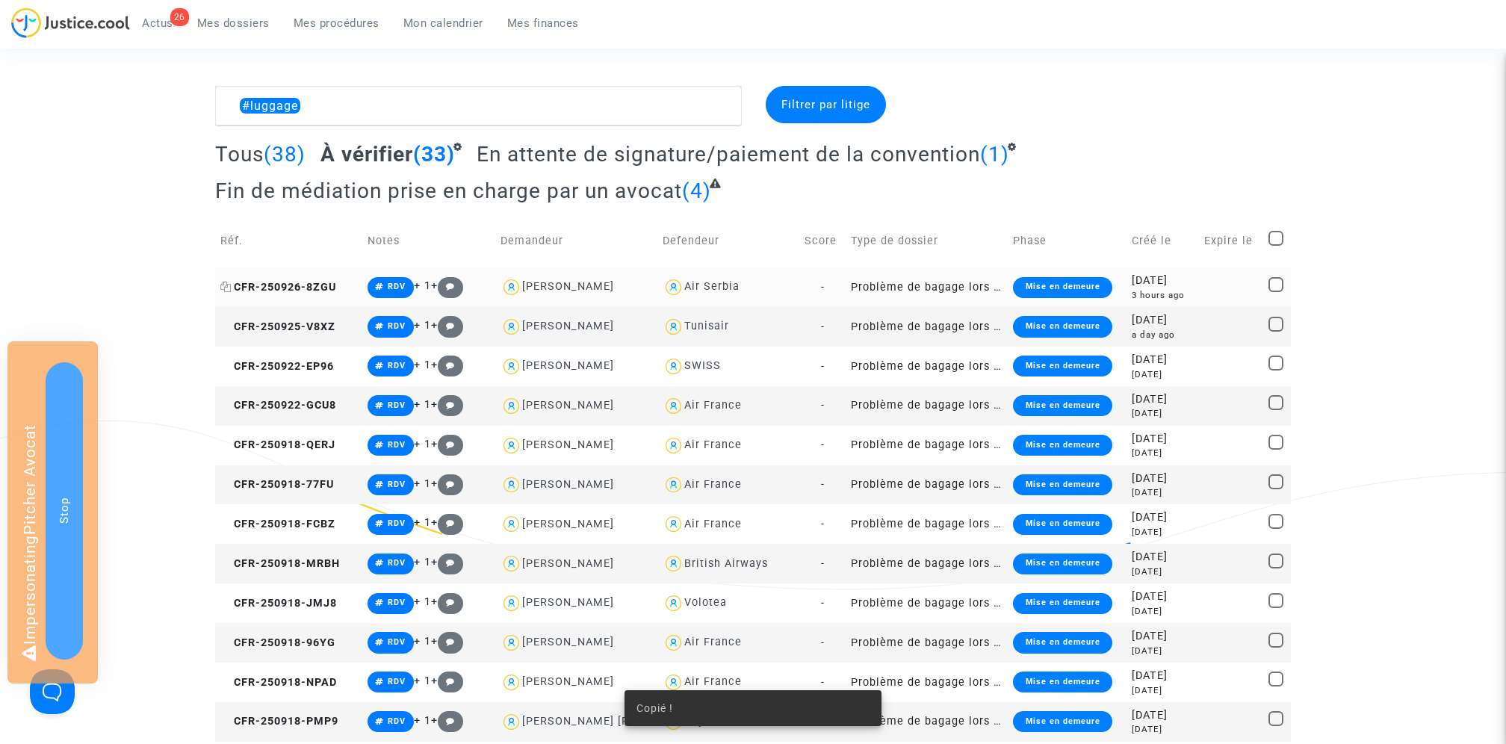
click at [309, 287] on span "CFR-250926-8ZGU" at bounding box center [278, 287] width 116 height 13
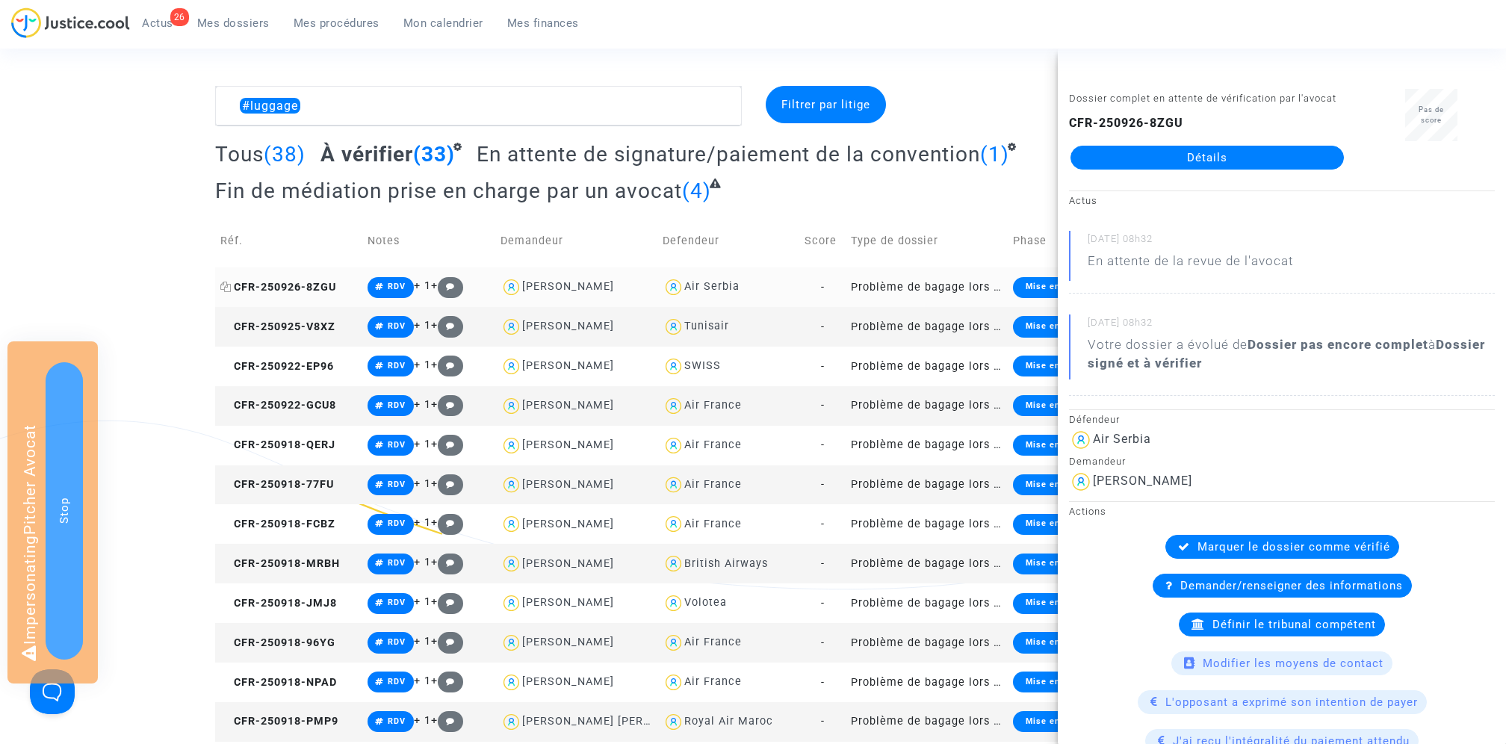
click at [225, 282] on icon at bounding box center [225, 287] width 11 height 10
click at [292, 288] on span "CFR-250926-8ZGU" at bounding box center [278, 287] width 116 height 13
click at [1179, 160] on link "Détails" at bounding box center [1206, 158] width 273 height 24
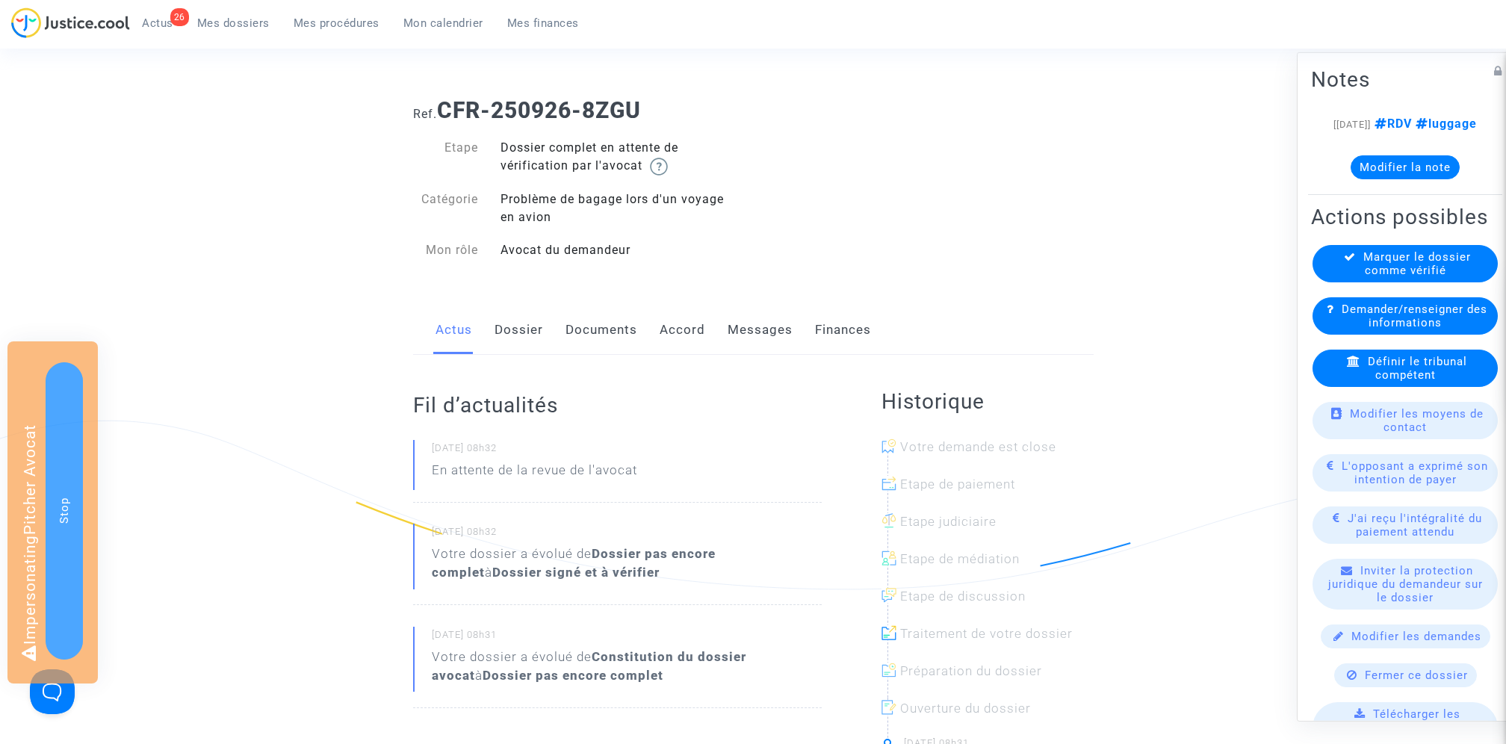
click at [519, 340] on link "Dossier" at bounding box center [518, 329] width 49 height 49
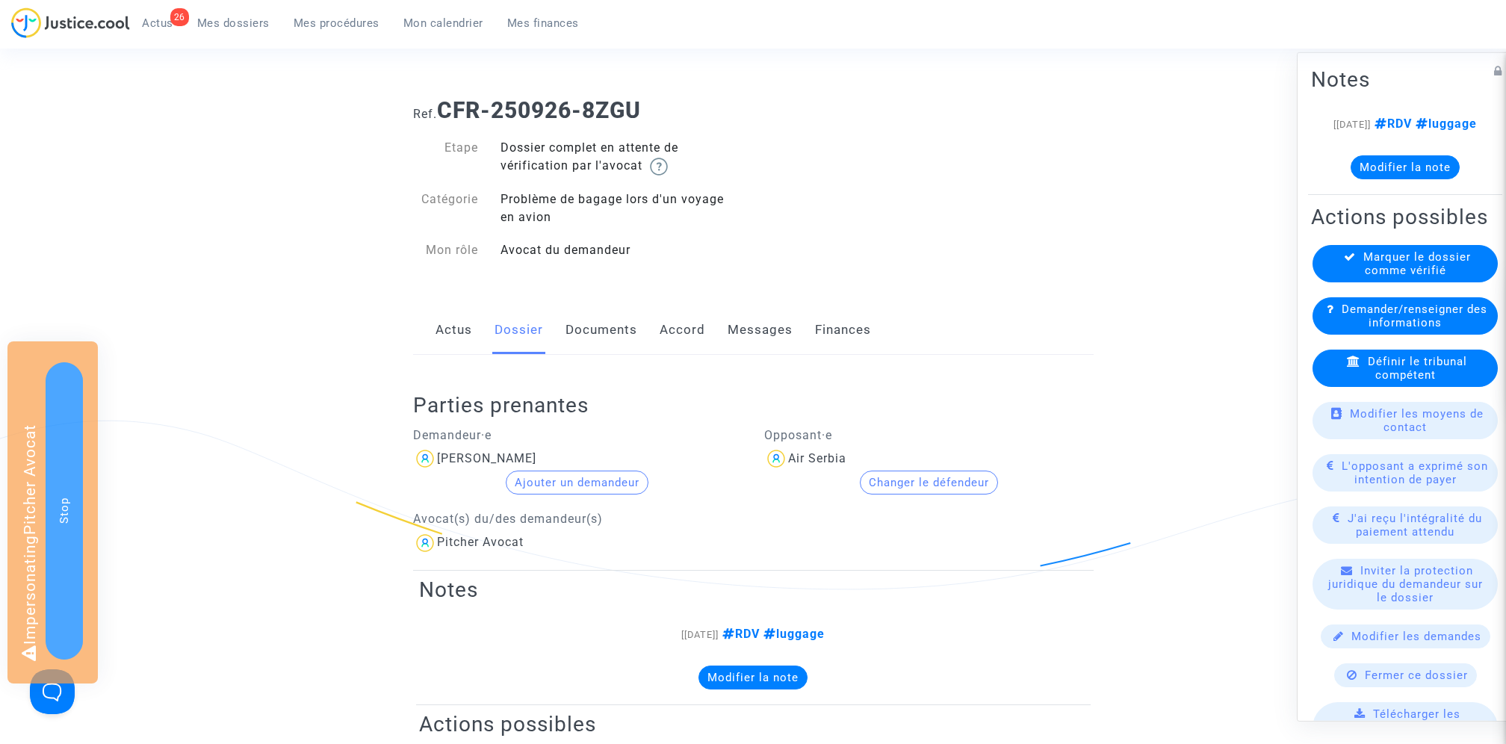
click at [455, 339] on link "Actus" at bounding box center [453, 329] width 37 height 49
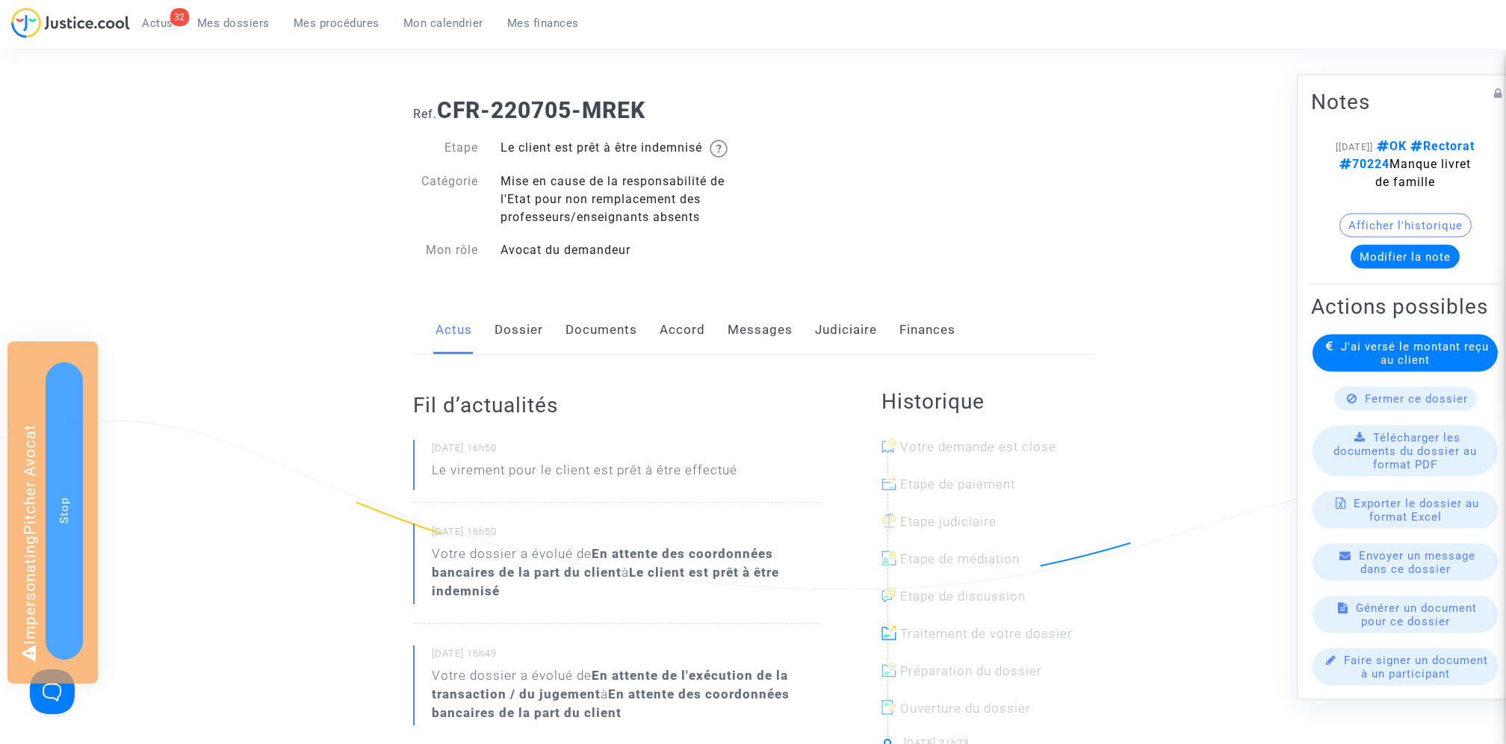
click at [531, 339] on link "Dossier" at bounding box center [518, 329] width 49 height 49
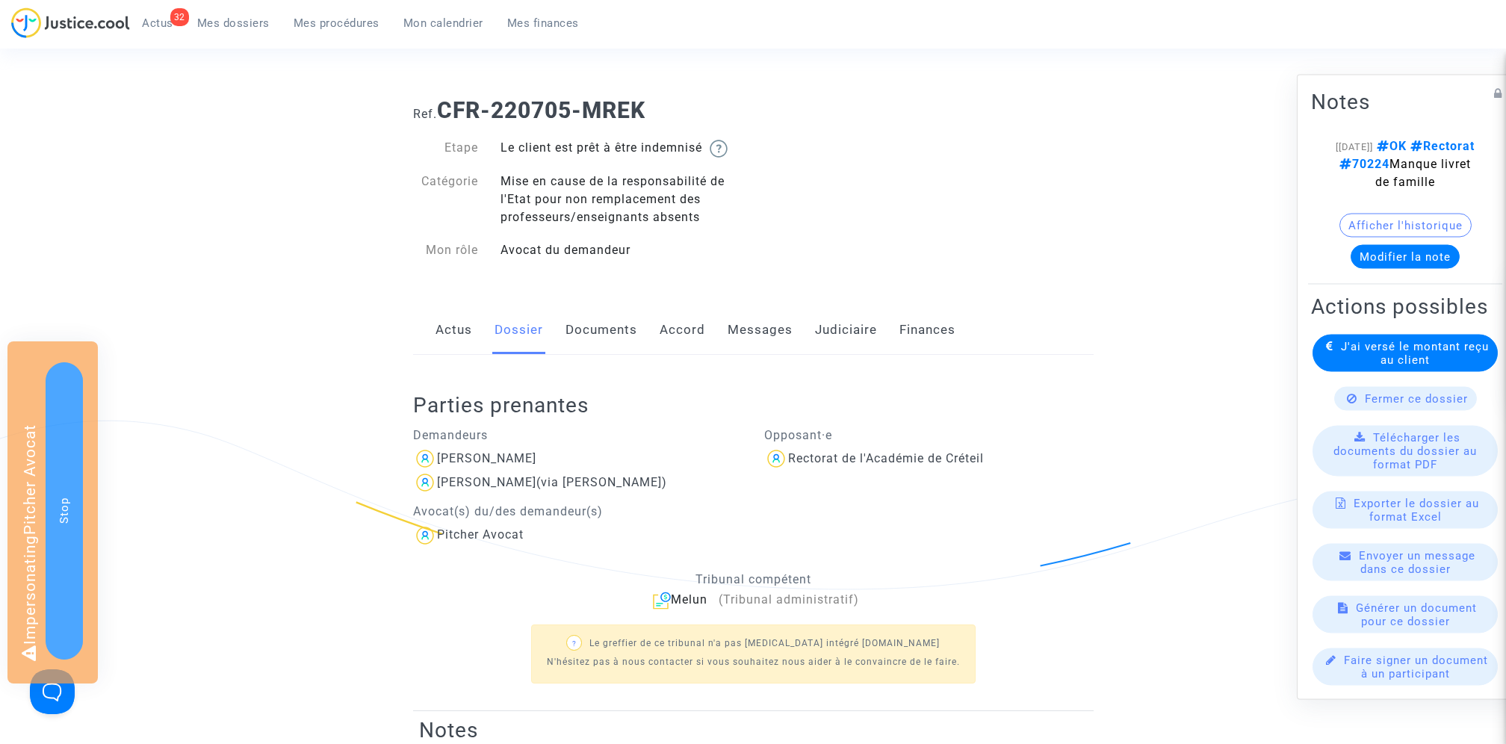
click at [769, 335] on link "Messages" at bounding box center [759, 329] width 65 height 49
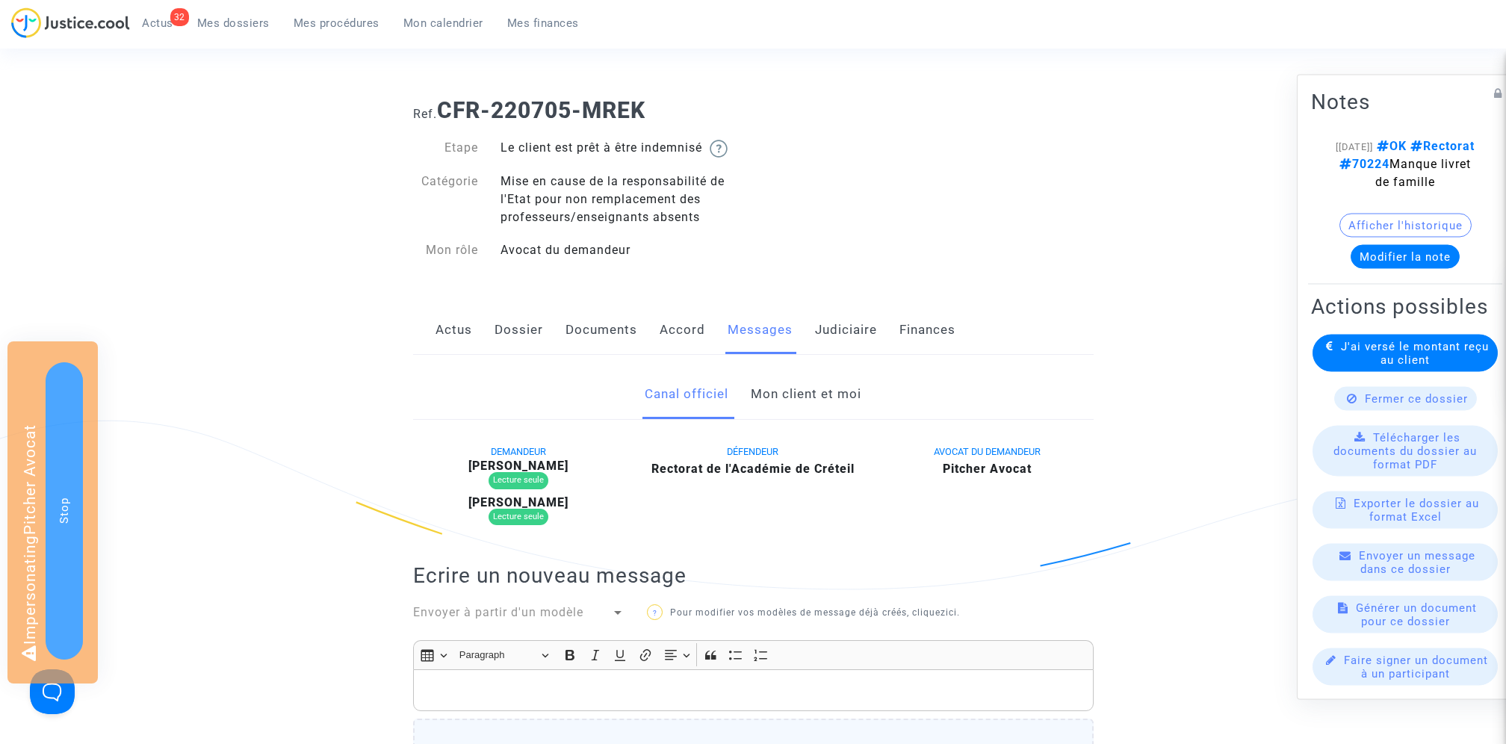
click at [775, 394] on link "Mon client et moi" at bounding box center [806, 394] width 111 height 49
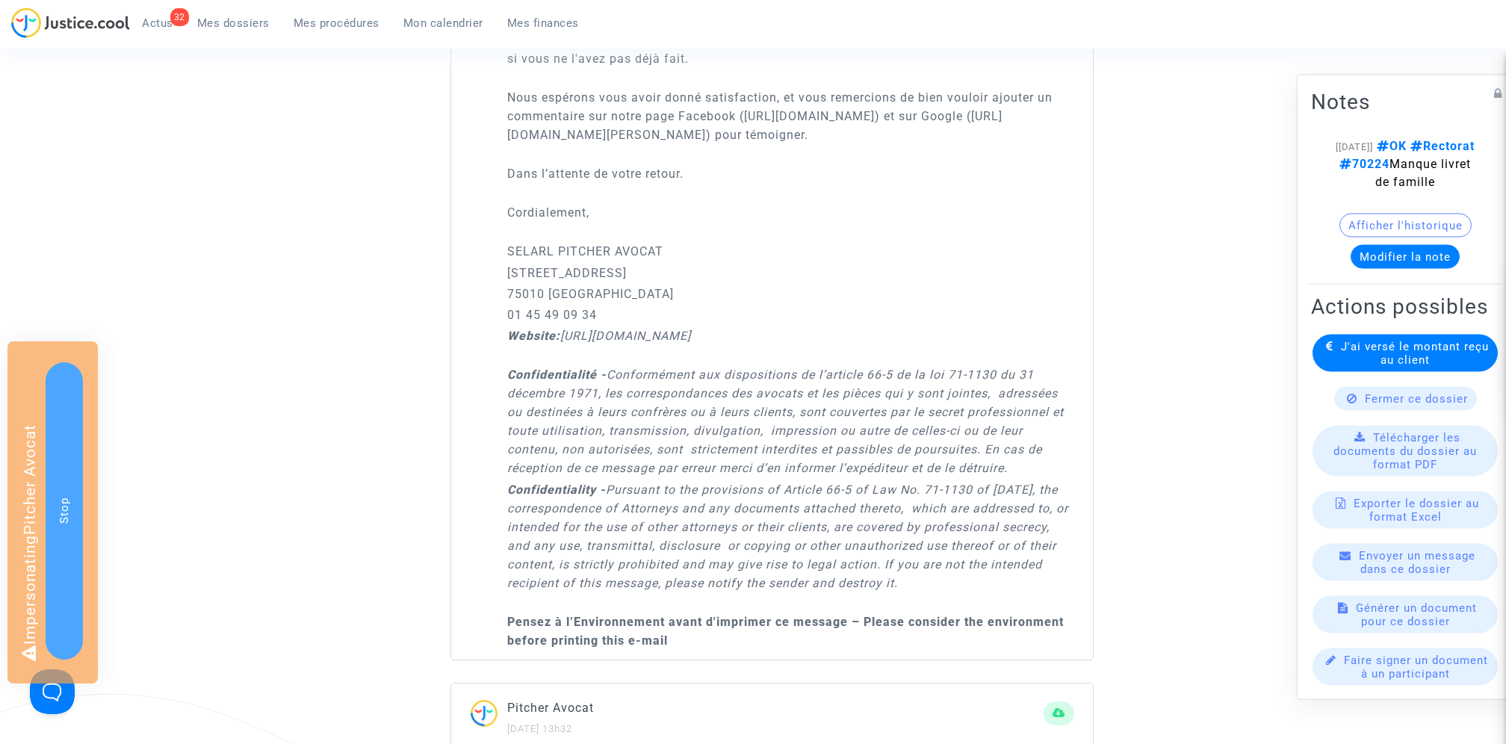
scroll to position [1414, 0]
